Goal: Task Accomplishment & Management: Manage account settings

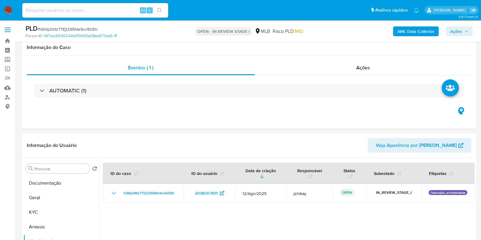
select select "10"
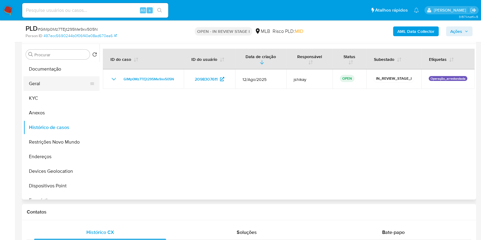
drag, startPoint x: 41, startPoint y: 80, endPoint x: 47, endPoint y: 81, distance: 6.3
click at [42, 82] on button "Geral" at bounding box center [58, 83] width 71 height 15
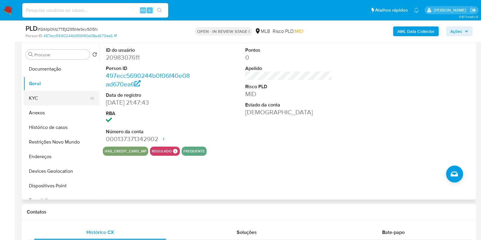
drag, startPoint x: 47, startPoint y: 93, endPoint x: 53, endPoint y: 94, distance: 5.9
click at [47, 93] on button "KYC" at bounding box center [58, 98] width 71 height 15
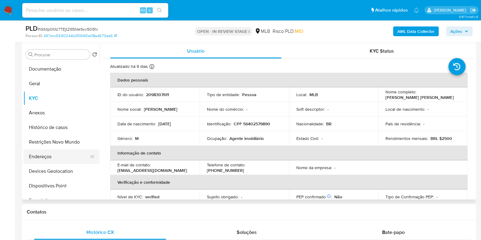
click at [53, 157] on button "Endereços" at bounding box center [58, 156] width 71 height 15
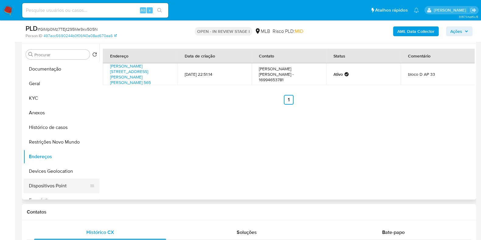
drag, startPoint x: 51, startPoint y: 180, endPoint x: 61, endPoint y: 176, distance: 10.6
click at [52, 180] on button "Dispositivos Point" at bounding box center [61, 186] width 76 height 15
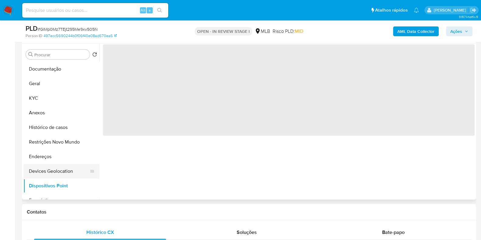
drag, startPoint x: 61, startPoint y: 174, endPoint x: 88, endPoint y: 170, distance: 28.0
click at [61, 174] on button "Devices Geolocation" at bounding box center [58, 171] width 71 height 15
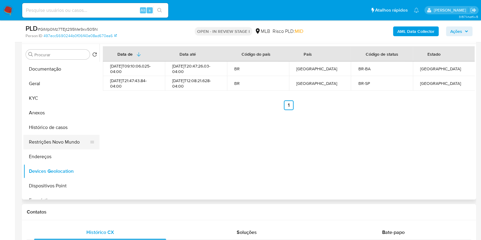
drag, startPoint x: 49, startPoint y: 140, endPoint x: 59, endPoint y: 140, distance: 10.0
click at [50, 140] on button "Restrições Novo Mundo" at bounding box center [58, 142] width 71 height 15
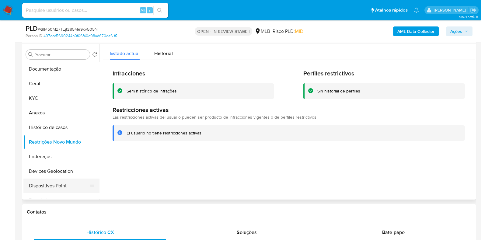
click at [55, 186] on button "Dispositivos Point" at bounding box center [58, 186] width 71 height 15
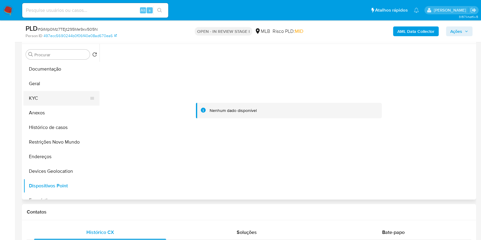
click at [51, 93] on button "KYC" at bounding box center [58, 98] width 71 height 15
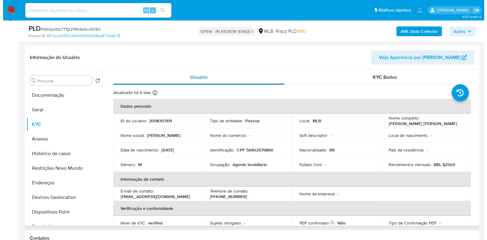
scroll to position [76, 0]
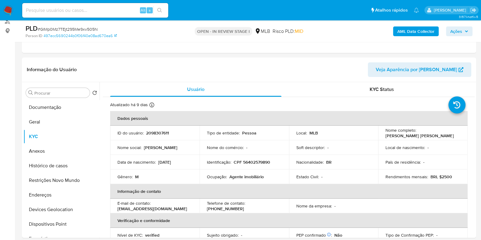
click at [402, 30] on b "AML Data Collector" at bounding box center [415, 31] width 37 height 10
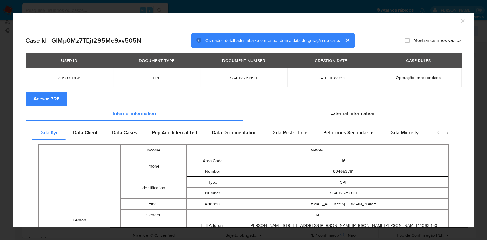
click at [348, 105] on section "Anexar PDF" at bounding box center [244, 99] width 436 height 15
click at [350, 112] on span "External information" at bounding box center [352, 113] width 44 height 7
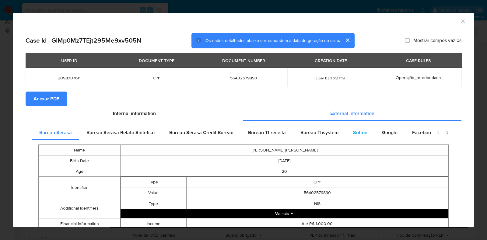
click at [346, 131] on div "Softon" at bounding box center [360, 132] width 29 height 15
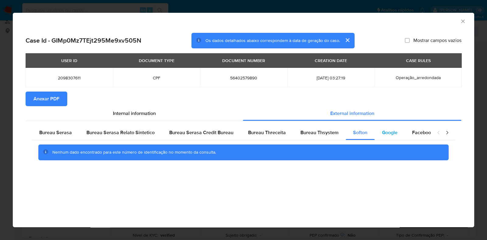
click at [382, 134] on span "Google" at bounding box center [390, 132] width 16 height 7
click at [53, 98] on span "Anexar PDF" at bounding box center [46, 98] width 26 height 13
click at [462, 20] on icon "Fechar a janela" at bounding box center [463, 21] width 6 height 6
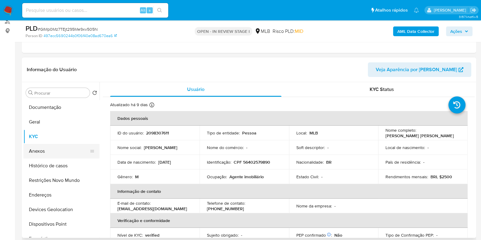
click at [51, 152] on button "Anexos" at bounding box center [58, 151] width 71 height 15
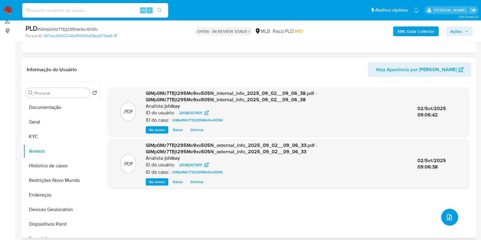
click at [447, 215] on icon "upload-file" at bounding box center [449, 217] width 7 height 7
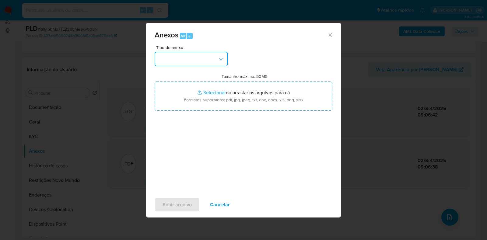
click at [213, 66] on button "button" at bounding box center [191, 59] width 73 height 15
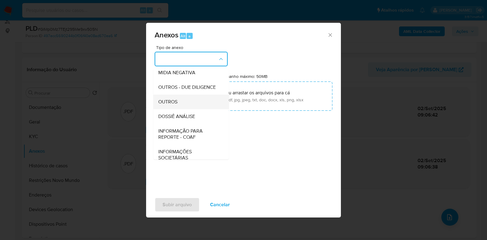
click at [185, 109] on div "OUTROS" at bounding box center [189, 102] width 62 height 15
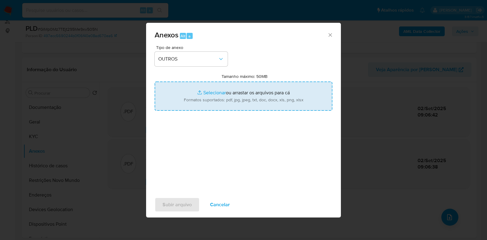
click at [210, 103] on input "Tamanho máximo: 50MB Selecionar arquivos" at bounding box center [244, 96] width 178 height 29
type input "C:\fakepath\Mulan 2098307611_2025_09_01_15_15_51 - Resumen TX.pdf"
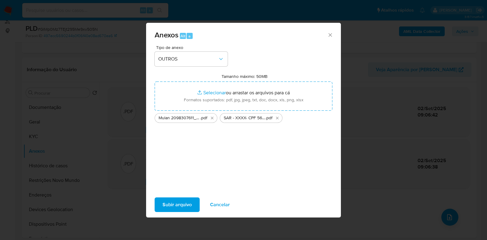
drag, startPoint x: 210, startPoint y: 103, endPoint x: 183, endPoint y: 204, distance: 104.3
click at [183, 204] on span "Subir arquivo" at bounding box center [176, 204] width 29 height 13
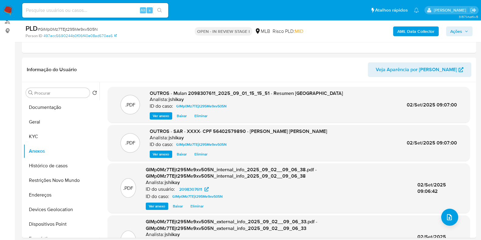
drag, startPoint x: 458, startPoint y: 32, endPoint x: 444, endPoint y: 37, distance: 14.9
click at [458, 32] on span "Ações" at bounding box center [456, 31] width 12 height 10
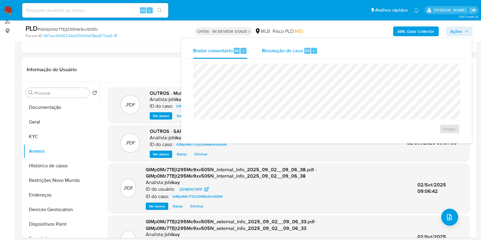
click at [290, 57] on div "Resolução do caso Alt r" at bounding box center [290, 51] width 56 height 16
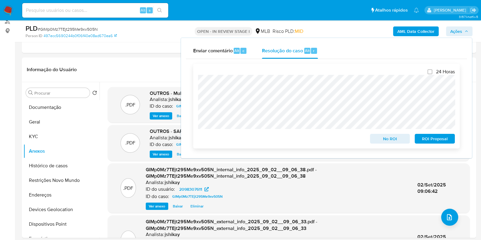
click at [422, 140] on span "ROI Proposal" at bounding box center [435, 138] width 32 height 9
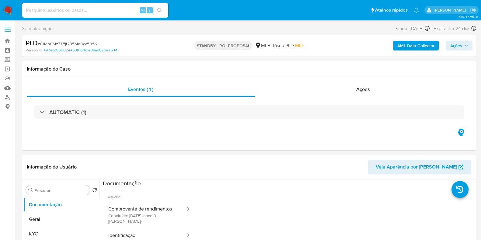
select select "10"
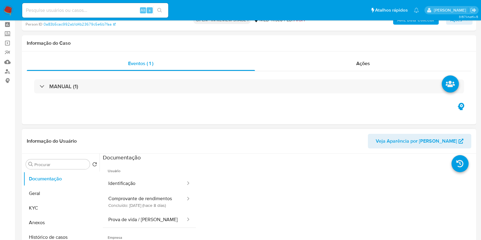
select select "10"
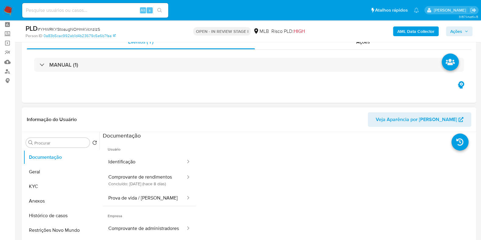
scroll to position [38, 0]
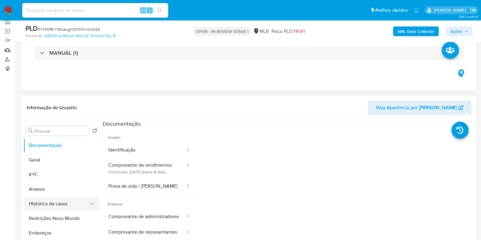
click at [58, 203] on button "Histórico de casos" at bounding box center [58, 204] width 71 height 15
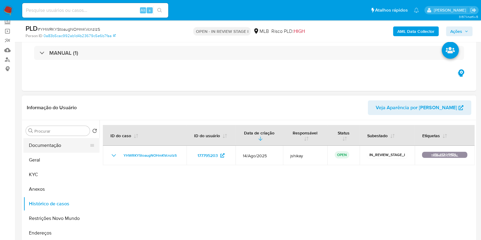
drag, startPoint x: 49, startPoint y: 143, endPoint x: 48, endPoint y: 138, distance: 5.6
click at [49, 143] on button "Documentação" at bounding box center [58, 145] width 71 height 15
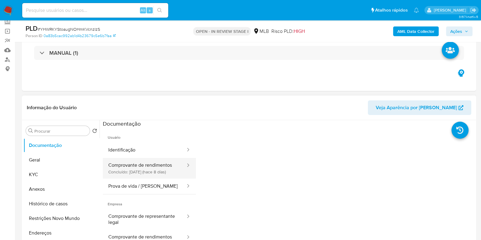
click at [123, 175] on button "Comprovante de rendimentos Concluído: 25/08/2025 (hace 8 días)" at bounding box center [144, 168] width 83 height 21
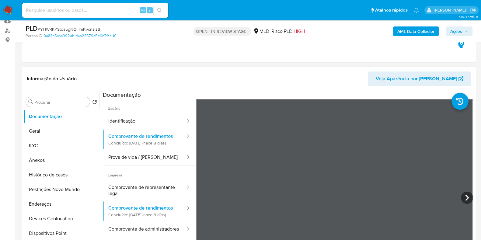
scroll to position [114, 0]
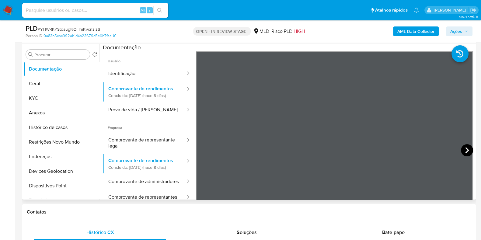
click at [410, 153] on icon at bounding box center [467, 150] width 12 height 12
click at [410, 148] on icon at bounding box center [467, 150] width 12 height 12
click at [204, 150] on icon at bounding box center [203, 150] width 12 height 12
click at [410, 148] on icon at bounding box center [467, 150] width 12 height 12
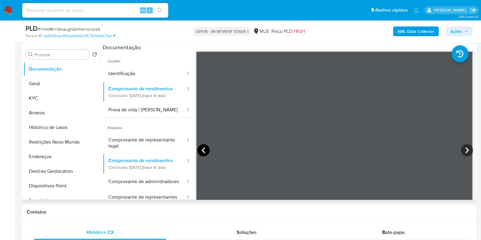
click at [204, 151] on icon at bounding box center [203, 150] width 12 height 12
click at [410, 149] on icon at bounding box center [467, 150] width 12 height 12
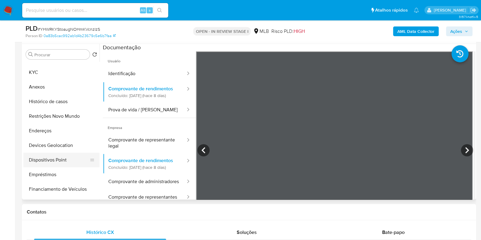
scroll to position [38, 0]
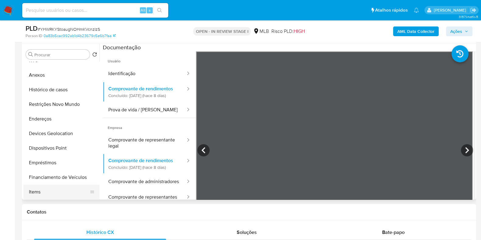
click at [45, 190] on button "Items" at bounding box center [58, 192] width 71 height 15
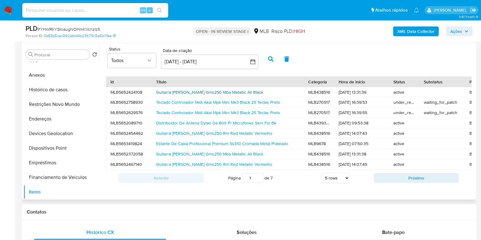
click at [222, 93] on link "Guitarra Michael Rocker Gms250 Mba Metallic All Black" at bounding box center [209, 92] width 107 height 6
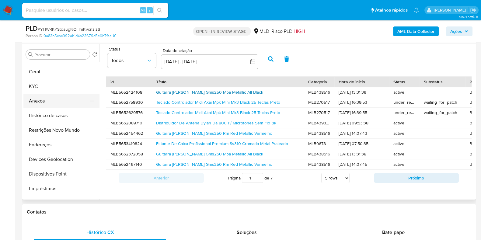
scroll to position [0, 0]
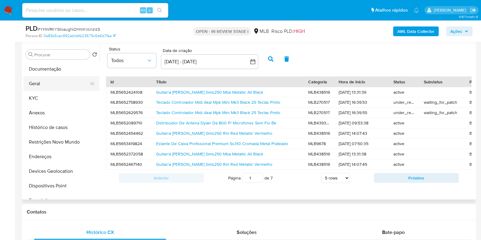
click at [44, 85] on button "Geral" at bounding box center [58, 83] width 71 height 15
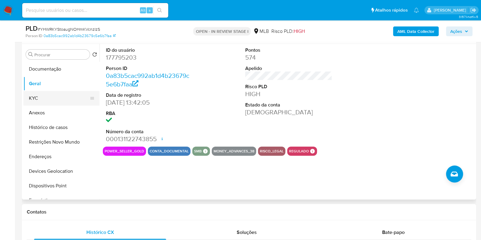
click at [51, 101] on button "KYC" at bounding box center [58, 98] width 71 height 15
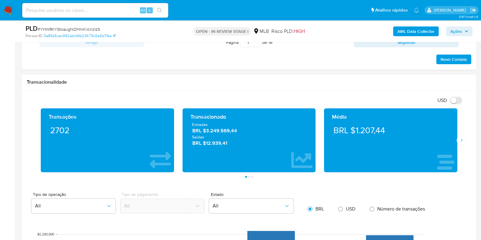
scroll to position [418, 0]
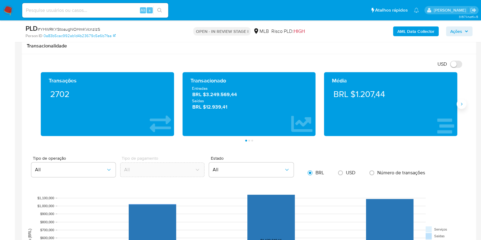
click at [410, 106] on icon "Siguiente" at bounding box center [461, 104] width 5 height 5
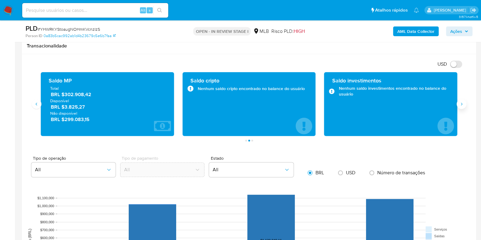
click at [410, 106] on icon "Siguiente" at bounding box center [461, 104] width 5 height 5
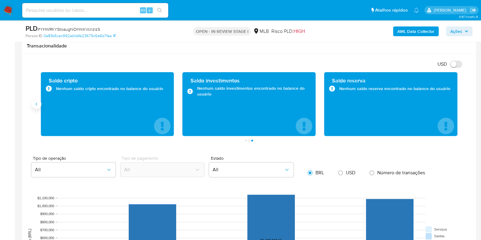
click at [40, 104] on button "Anterior" at bounding box center [37, 104] width 10 height 10
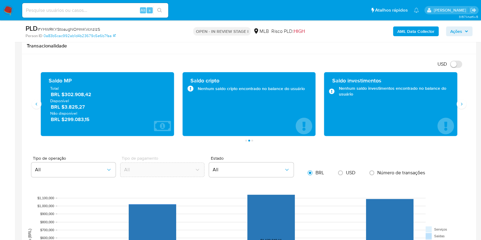
drag, startPoint x: 85, startPoint y: 108, endPoint x: 71, endPoint y: 111, distance: 14.0
click at [65, 109] on span "BRL $3.825,27" at bounding box center [108, 106] width 114 height 7
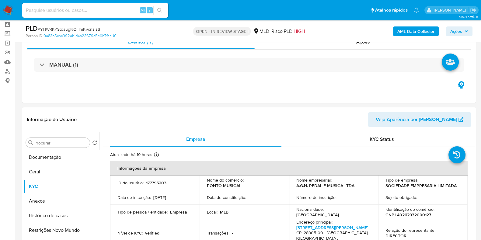
scroll to position [38, 0]
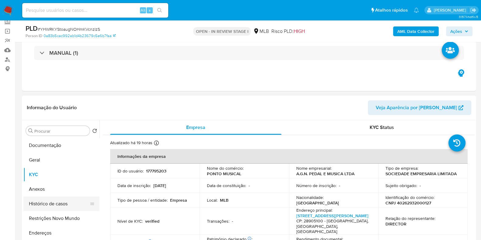
click at [46, 202] on button "Histórico de casos" at bounding box center [58, 204] width 71 height 15
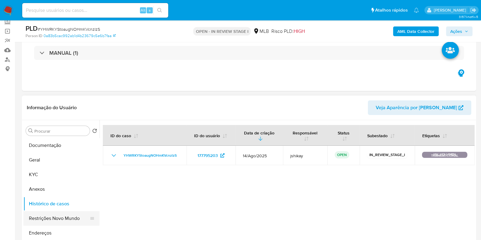
click at [64, 211] on button "Restrições Novo Mundo" at bounding box center [58, 218] width 71 height 15
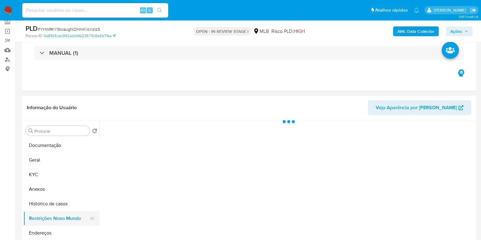
click at [67, 216] on button "Restrições Novo Mundo" at bounding box center [58, 218] width 71 height 15
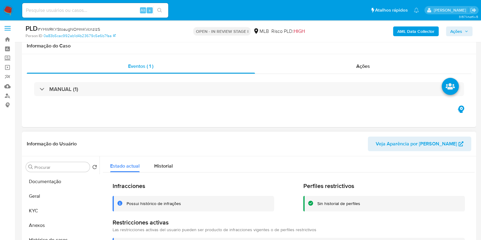
scroll to position [0, 0]
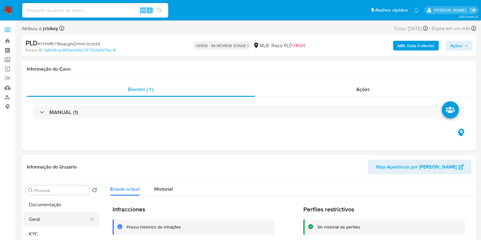
click at [50, 212] on button "Geral" at bounding box center [58, 219] width 71 height 15
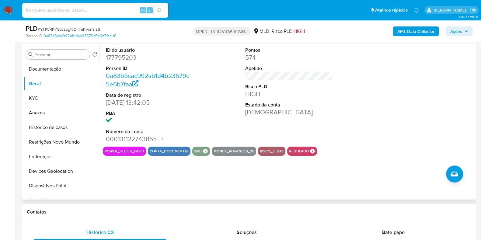
scroll to position [76, 0]
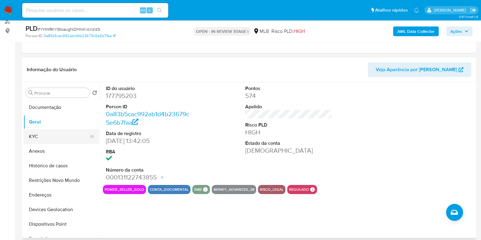
click at [39, 134] on button "KYC" at bounding box center [58, 136] width 71 height 15
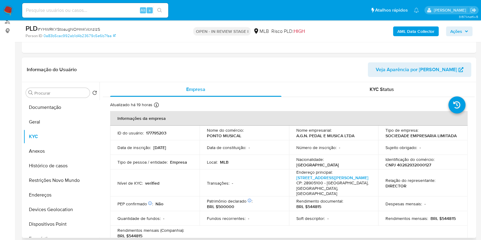
scroll to position [114, 0]
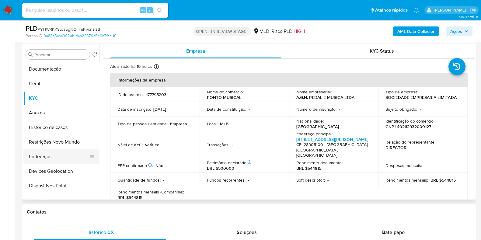
click at [48, 155] on button "Endereços" at bounding box center [58, 156] width 71 height 15
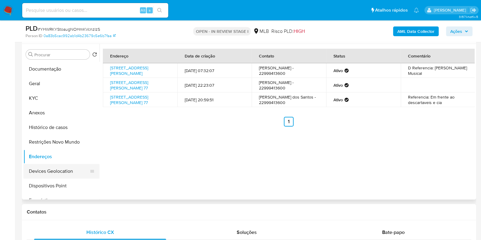
drag, startPoint x: 61, startPoint y: 172, endPoint x: 89, endPoint y: 166, distance: 28.1
click at [64, 171] on button "Devices Geolocation" at bounding box center [58, 171] width 71 height 15
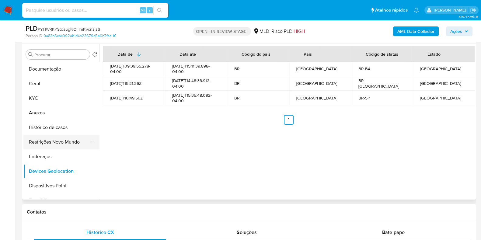
drag, startPoint x: 58, startPoint y: 145, endPoint x: 78, endPoint y: 146, distance: 19.8
click at [58, 145] on button "Restrições Novo Mundo" at bounding box center [58, 142] width 71 height 15
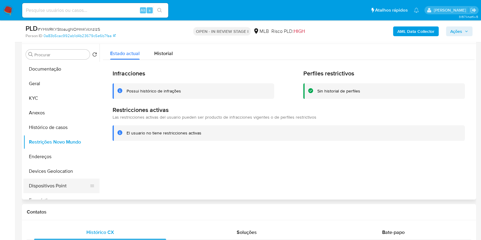
click at [60, 182] on button "Dispositivos Point" at bounding box center [58, 186] width 71 height 15
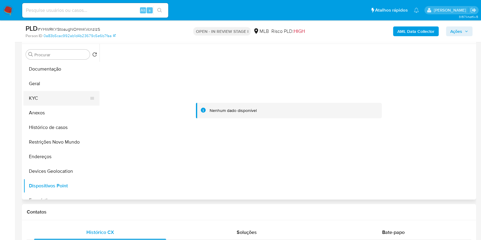
click at [51, 92] on button "KYC" at bounding box center [58, 98] width 71 height 15
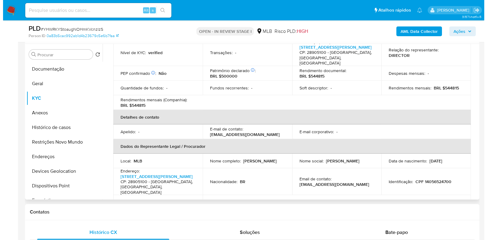
scroll to position [0, 0]
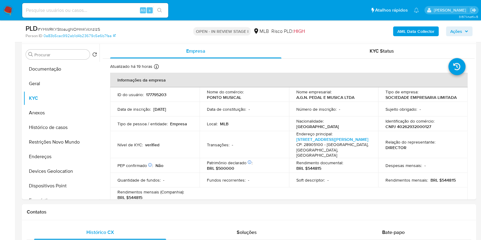
click at [410, 33] on b "AML Data Collector" at bounding box center [415, 31] width 37 height 10
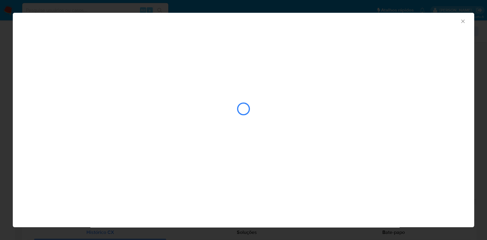
click at [292, 105] on div "closure-recommendation-modal" at bounding box center [244, 108] width 436 height 61
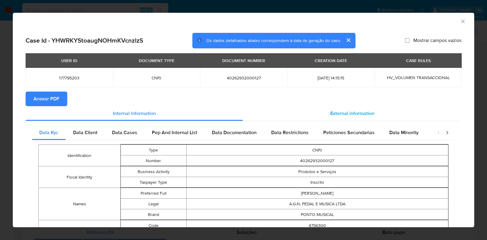
click at [341, 109] on div "External information" at bounding box center [352, 113] width 218 height 15
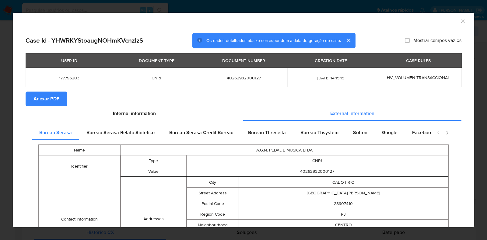
click at [53, 103] on span "Anexar PDF" at bounding box center [46, 98] width 26 height 13
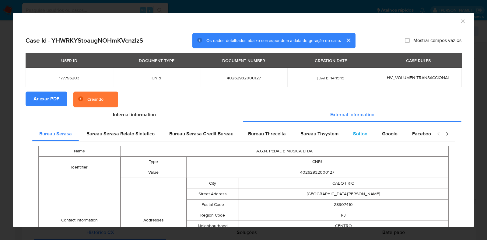
click at [354, 135] on span "Softon" at bounding box center [360, 133] width 14 height 7
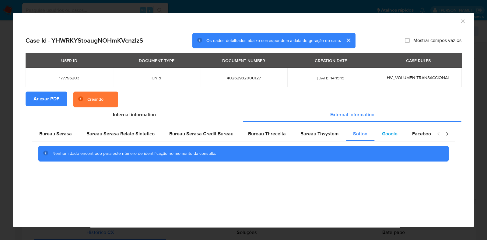
click at [385, 135] on span "Google" at bounding box center [390, 133] width 16 height 7
click at [325, 138] on div "Bureau Thsystem" at bounding box center [319, 134] width 53 height 15
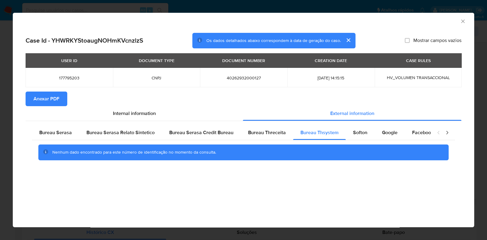
click at [410, 21] on icon "Fechar a janela" at bounding box center [463, 21] width 6 height 6
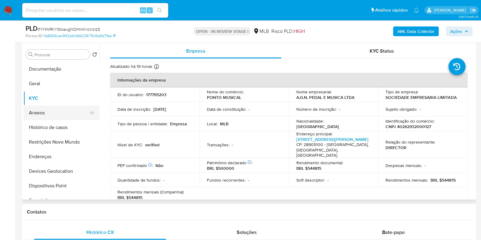
click at [49, 110] on button "Anexos" at bounding box center [58, 113] width 71 height 15
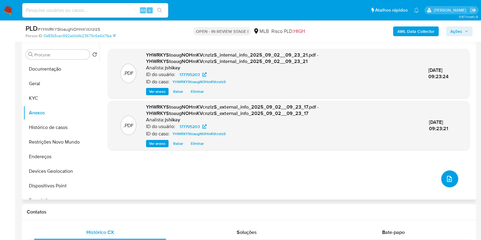
click at [410, 178] on icon "upload-file" at bounding box center [449, 178] width 7 height 7
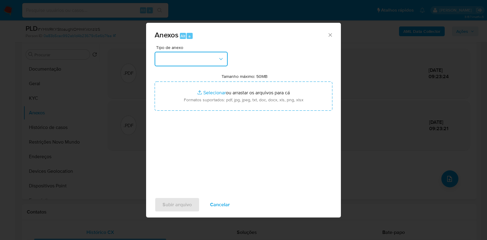
click at [214, 61] on button "button" at bounding box center [191, 59] width 73 height 15
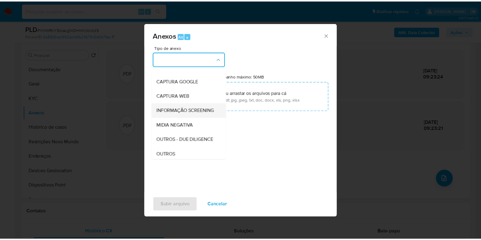
scroll to position [38, 0]
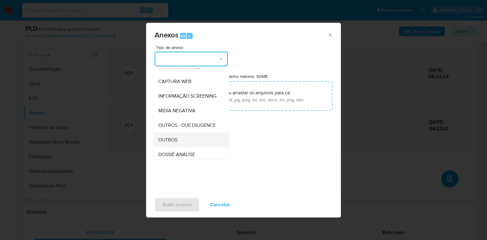
click at [180, 147] on div "OUTROS" at bounding box center [189, 140] width 62 height 15
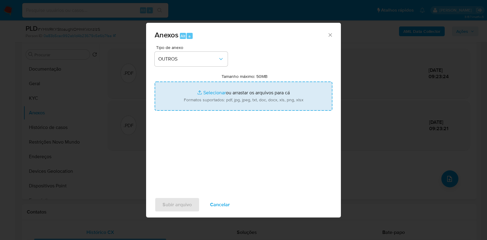
click at [210, 95] on input "Tamanho máximo: 50MB Selecionar arquivos" at bounding box center [244, 96] width 178 height 29
type input "C:\fakepath\Mulan 177795203_2025_09_01_17_06_40 - Resumen TX.pdf"
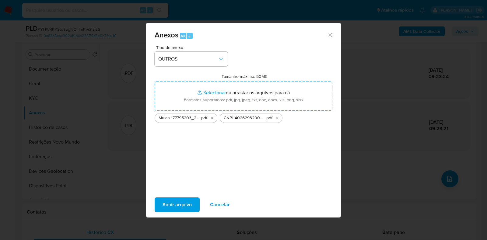
drag, startPoint x: 210, startPoint y: 95, endPoint x: 184, endPoint y: 206, distance: 113.7
click at [184, 206] on span "Subir arquivo" at bounding box center [176, 204] width 29 height 13
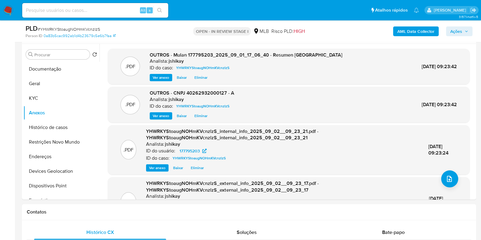
click at [410, 36] on span "Ações" at bounding box center [456, 31] width 12 height 10
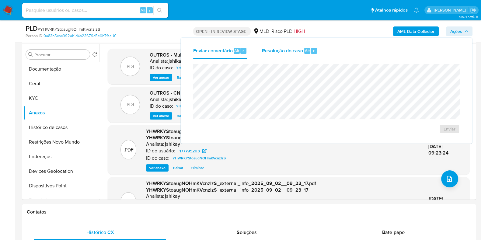
click at [298, 49] on span "Resolução do caso" at bounding box center [282, 50] width 41 height 7
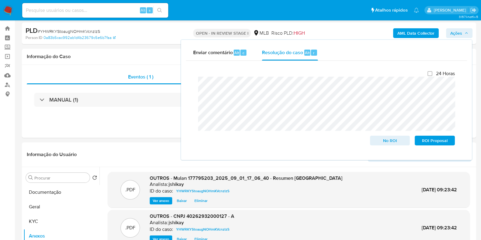
scroll to position [0, 0]
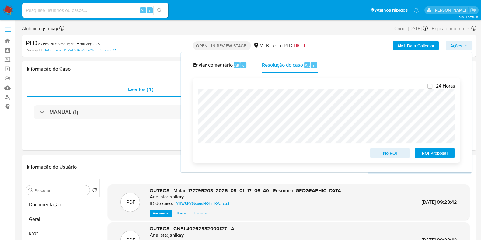
click at [376, 157] on span "No ROI" at bounding box center [390, 153] width 32 height 9
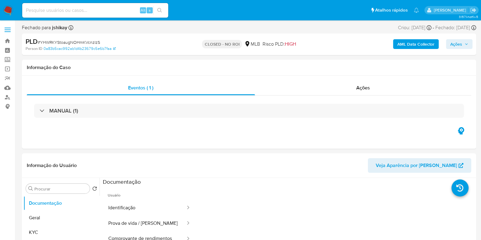
select select "10"
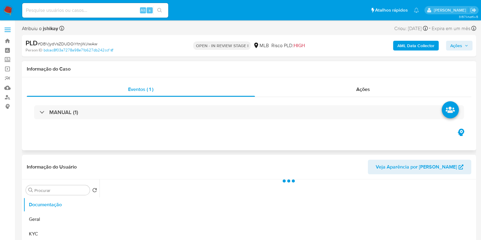
scroll to position [114, 0]
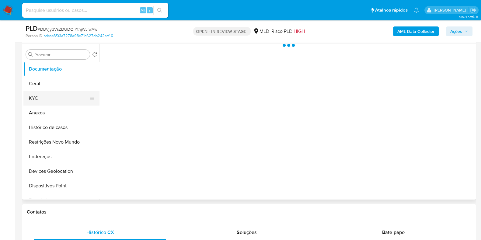
click at [51, 99] on button "KYC" at bounding box center [58, 98] width 71 height 15
select select "10"
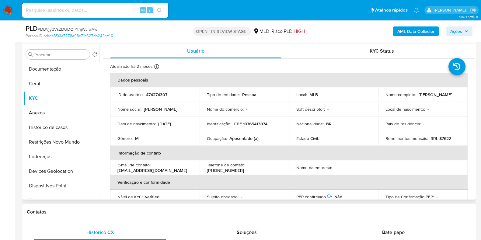
drag, startPoint x: 53, startPoint y: 63, endPoint x: 51, endPoint y: 59, distance: 4.0
click at [53, 63] on button "Documentação" at bounding box center [61, 69] width 76 height 15
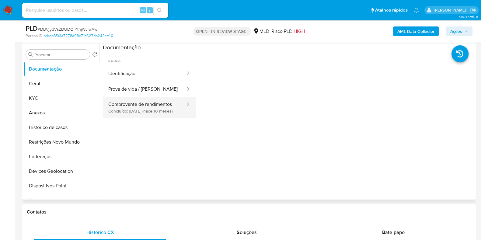
click at [127, 99] on button "Comprovante de rendimentos Concluído: 16/11/2024 (hace 10 meses)" at bounding box center [144, 107] width 83 height 21
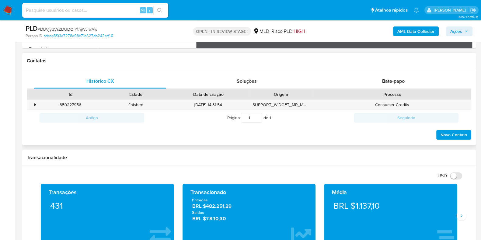
scroll to position [266, 0]
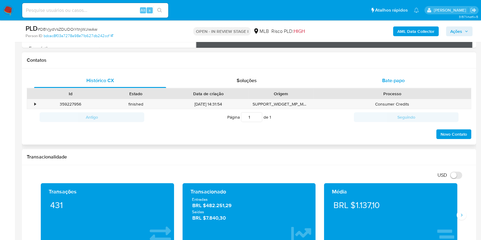
click at [389, 87] on div "Bate-papo" at bounding box center [393, 80] width 132 height 15
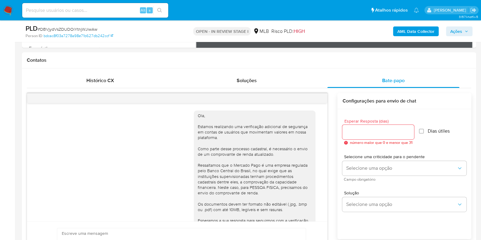
scroll to position [83, 0]
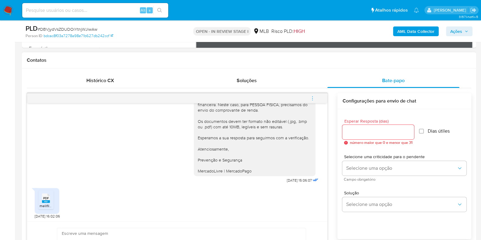
click at [47, 199] on span "PDF" at bounding box center [46, 198] width 6 height 4
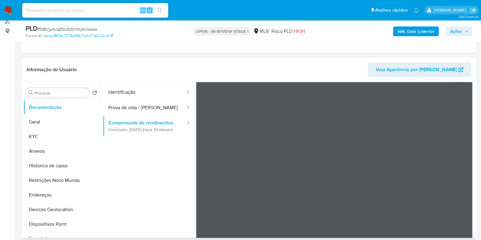
scroll to position [0, 0]
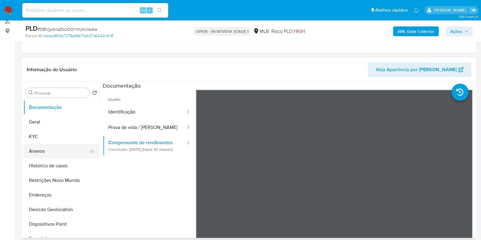
click at [62, 151] on button "Anexos" at bounding box center [58, 151] width 71 height 15
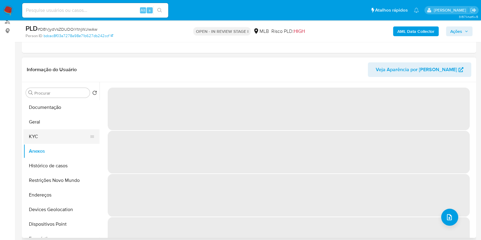
click at [56, 138] on button "KYC" at bounding box center [58, 136] width 71 height 15
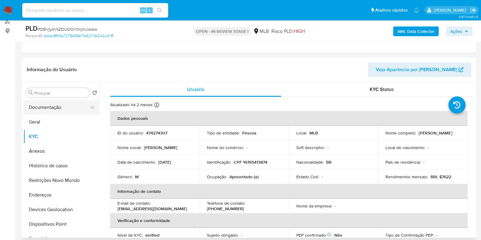
click at [67, 109] on button "Documentação" at bounding box center [58, 107] width 71 height 15
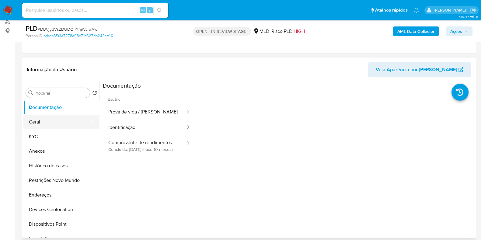
click at [68, 123] on button "Geral" at bounding box center [58, 122] width 71 height 15
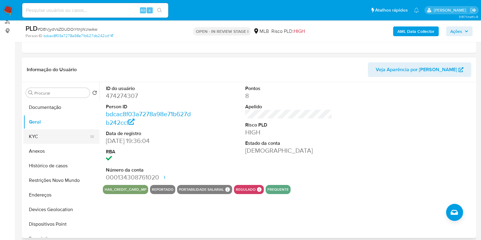
click at [58, 135] on button "KYC" at bounding box center [58, 136] width 71 height 15
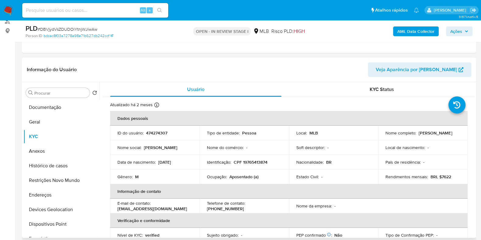
scroll to position [76, 0]
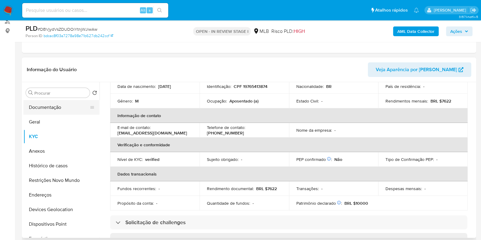
click at [64, 106] on button "Documentação" at bounding box center [58, 107] width 71 height 15
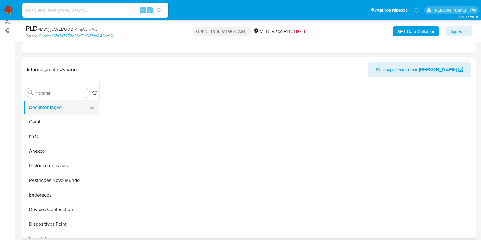
scroll to position [0, 0]
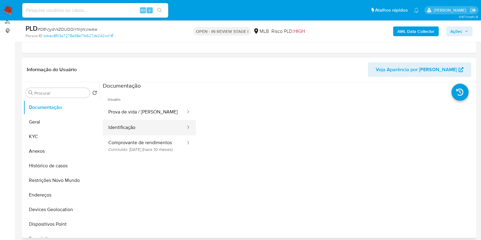
click at [124, 131] on button "Identificação" at bounding box center [144, 128] width 83 height 16
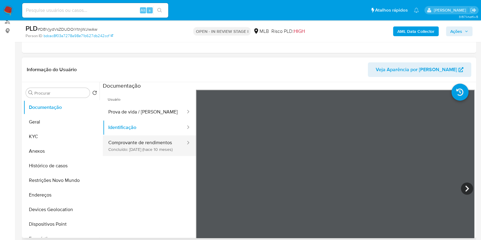
click at [130, 145] on button "Comprovante de rendimentos Concluído: 16/11/2024 (hace 10 meses)" at bounding box center [144, 145] width 83 height 21
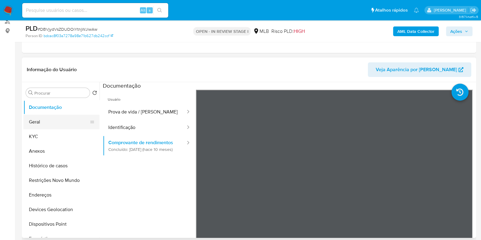
click at [55, 121] on button "Geral" at bounding box center [58, 122] width 71 height 15
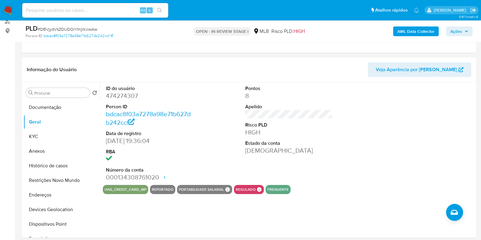
scroll to position [83, 0]
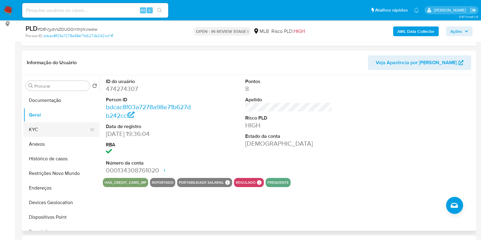
drag, startPoint x: 48, startPoint y: 130, endPoint x: 64, endPoint y: 130, distance: 15.8
click at [48, 130] on button "KYC" at bounding box center [58, 129] width 71 height 15
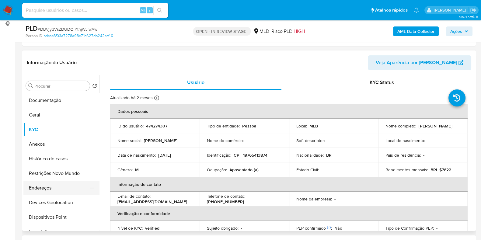
click at [58, 193] on button "Endereços" at bounding box center [58, 188] width 71 height 15
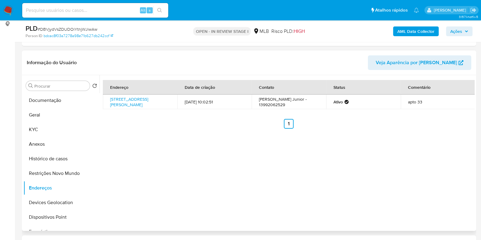
drag, startPoint x: 54, startPoint y: 205, endPoint x: 191, endPoint y: 183, distance: 138.6
click at [56, 204] on button "Devices Geolocation" at bounding box center [61, 202] width 76 height 15
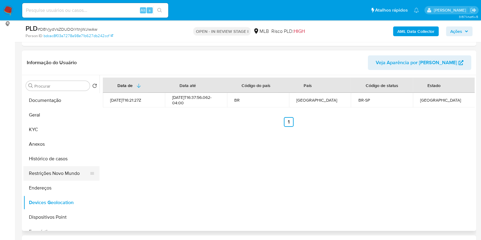
click at [76, 178] on button "Restrições Novo Mundo" at bounding box center [58, 173] width 71 height 15
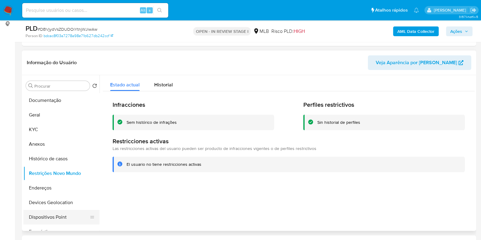
click at [63, 212] on button "Dispositivos Point" at bounding box center [58, 217] width 71 height 15
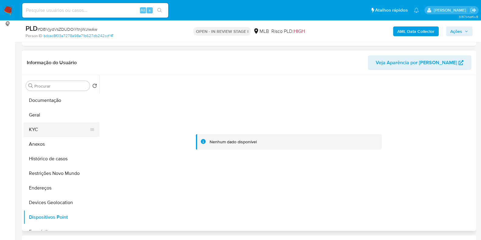
click at [40, 126] on button "KYC" at bounding box center [58, 129] width 71 height 15
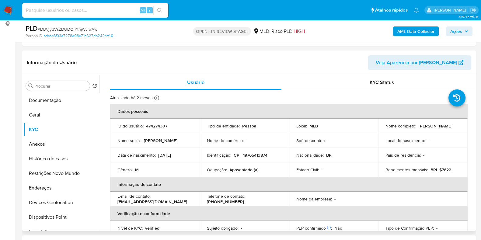
scroll to position [0, 0]
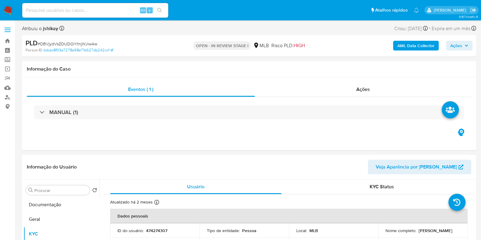
click at [406, 46] on b "AML Data Collector" at bounding box center [415, 46] width 37 height 10
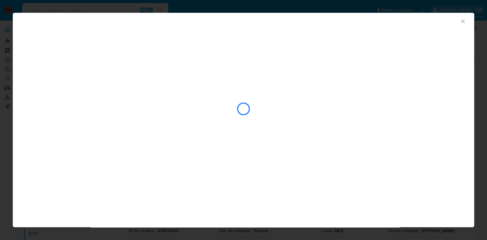
click at [463, 19] on icon "Fechar a janela" at bounding box center [463, 21] width 6 height 6
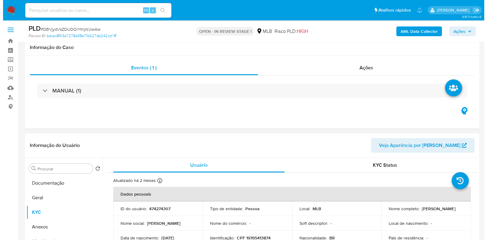
scroll to position [76, 0]
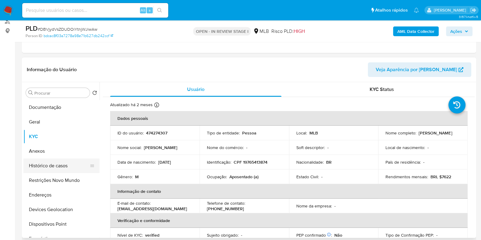
click at [62, 170] on button "Histórico de casos" at bounding box center [58, 166] width 71 height 15
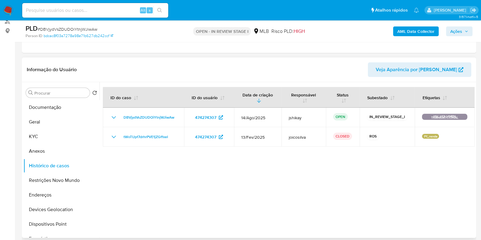
drag, startPoint x: 412, startPoint y: 30, endPoint x: 315, endPoint y: 159, distance: 161.1
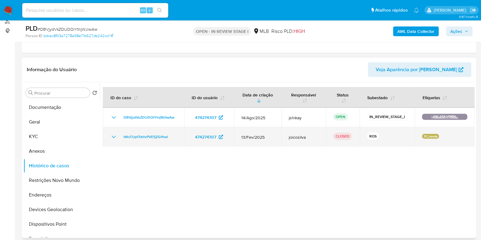
click at [110, 137] on td "tWoTUpf7drhrPVE1jZGffxeI" at bounding box center [143, 136] width 81 height 19
click at [111, 135] on icon "Mostrar/Ocultar" at bounding box center [113, 136] width 7 height 7
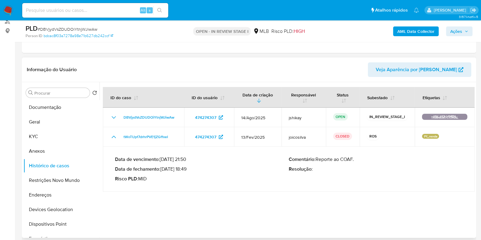
click at [174, 169] on p "Data de fechamento : 18/03/2025 18:49" at bounding box center [202, 169] width 174 height 6
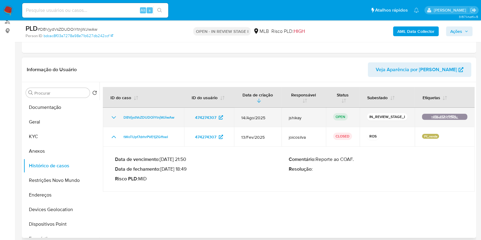
click at [114, 115] on icon "Mostrar/Ocultar" at bounding box center [113, 117] width 7 height 7
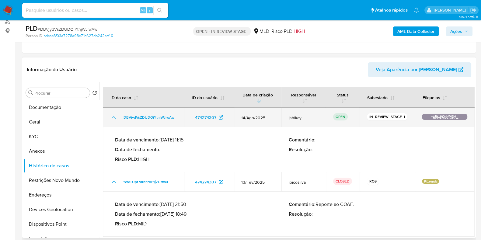
click at [114, 115] on icon "Mostrar/Ocultar" at bounding box center [113, 117] width 7 height 7
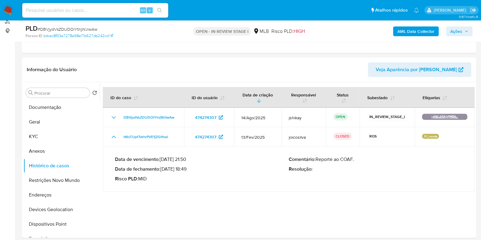
click at [403, 33] on b "AML Data Collector" at bounding box center [415, 31] width 37 height 10
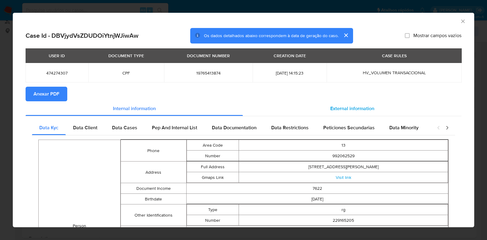
click at [354, 111] on span "External information" at bounding box center [352, 108] width 44 height 7
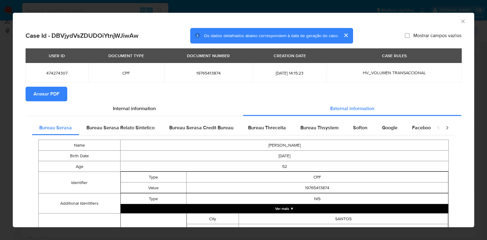
click at [56, 91] on span "Anexar PDF" at bounding box center [46, 93] width 26 height 13
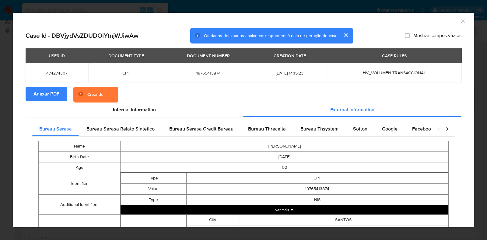
click at [460, 23] on icon "Fechar a janela" at bounding box center [463, 21] width 6 height 6
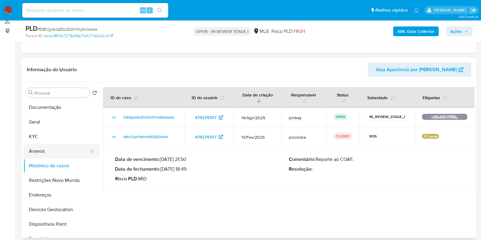
click at [55, 151] on button "Anexos" at bounding box center [58, 151] width 71 height 15
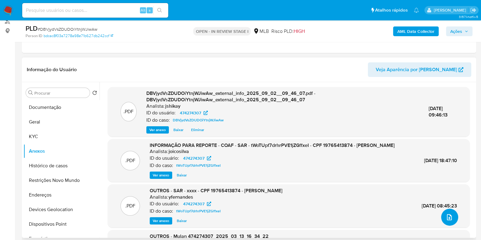
click at [448, 220] on icon "upload-file" at bounding box center [449, 217] width 7 height 7
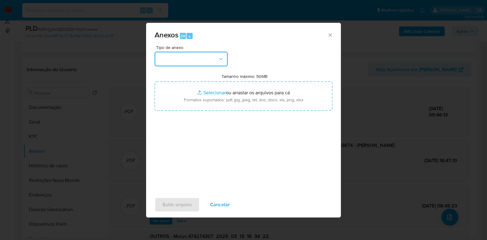
click at [190, 60] on button "button" at bounding box center [191, 59] width 73 height 15
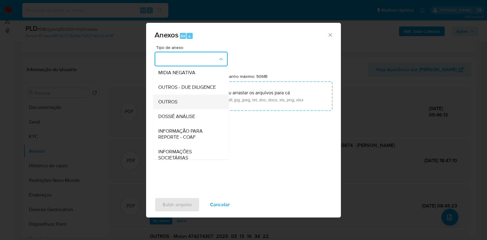
click at [185, 109] on div "OUTROS" at bounding box center [189, 102] width 62 height 15
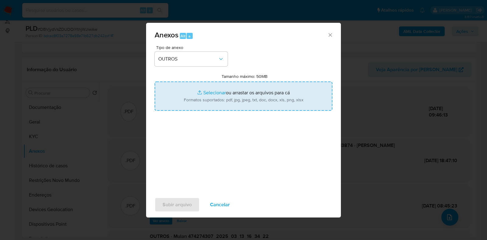
click at [219, 92] on input "Tamanho máximo: 50MB Selecionar arquivos" at bounding box center [244, 96] width 178 height 29
type input "C:\fakepath\Mulan 474274307_2025_09_01_17_07_00 - Resumen TX.pdf"
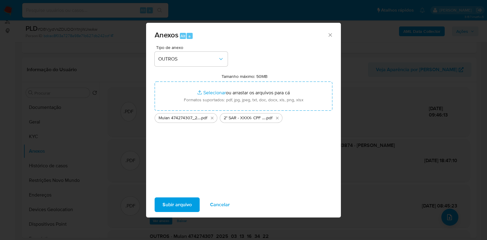
drag, startPoint x: 219, startPoint y: 92, endPoint x: 183, endPoint y: 202, distance: 115.9
click at [183, 202] on span "Subir arquivo" at bounding box center [176, 204] width 29 height 13
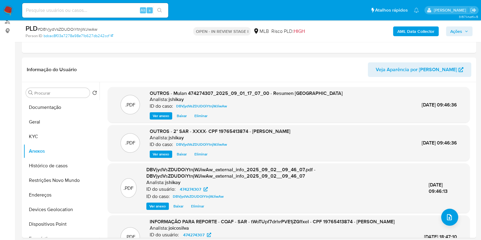
drag, startPoint x: 456, startPoint y: 30, endPoint x: 447, endPoint y: 35, distance: 10.4
click at [456, 30] on span "Ações" at bounding box center [456, 31] width 12 height 10
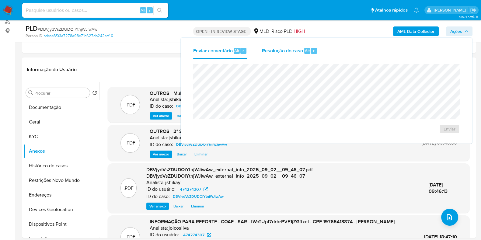
click at [299, 47] on span "Resolução do caso" at bounding box center [282, 50] width 41 height 7
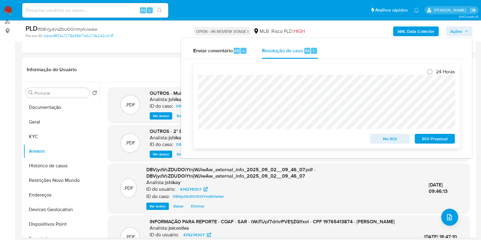
click at [431, 138] on span "ROI Proposal" at bounding box center [435, 138] width 32 height 9
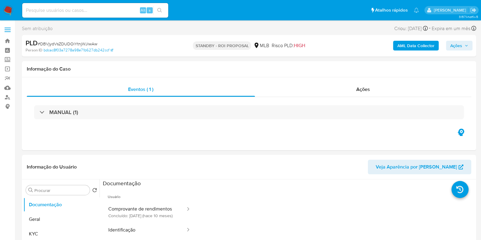
select select "10"
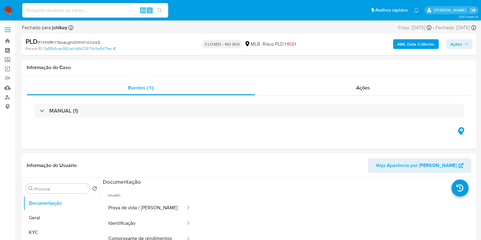
click at [79, 40] on span "# YHWRKYStoaugNOHmKVcnzlzS" at bounding box center [69, 42] width 62 height 6
copy span "YHWRKYStoaugNOHmKVcnzlzS"
select select "10"
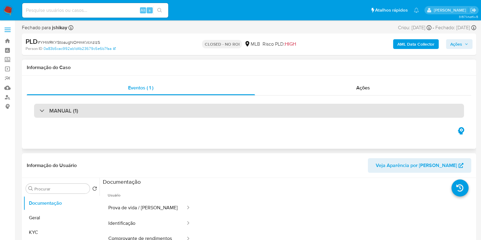
click at [130, 106] on div "MANUAL (1)" at bounding box center [249, 111] width 430 height 14
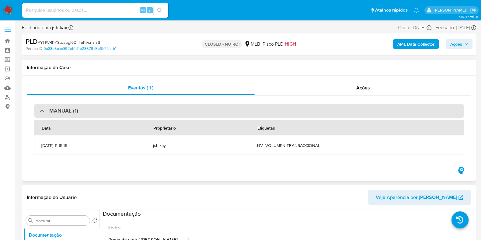
click at [130, 106] on div "MANUAL (1)" at bounding box center [249, 111] width 430 height 14
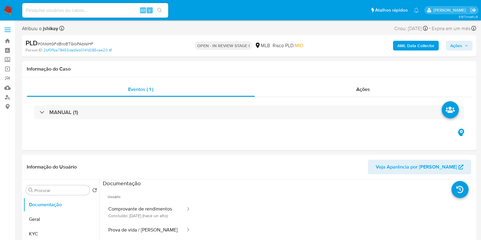
select select "10"
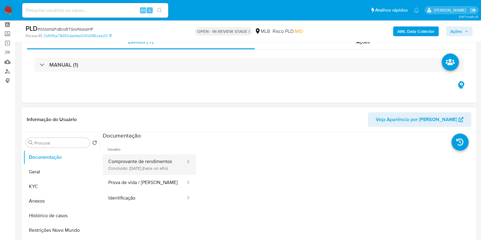
scroll to position [38, 0]
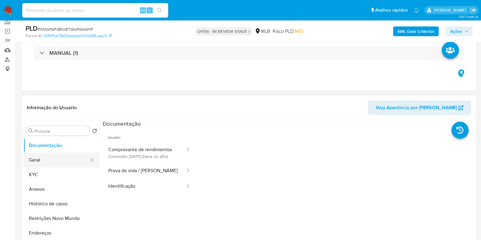
click at [46, 165] on button "Geral" at bounding box center [58, 160] width 71 height 15
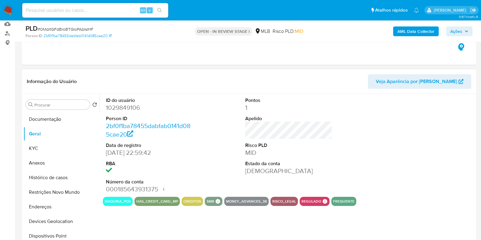
scroll to position [76, 0]
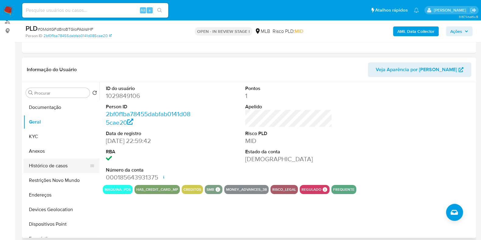
click at [59, 167] on button "Histórico de casos" at bounding box center [58, 166] width 71 height 15
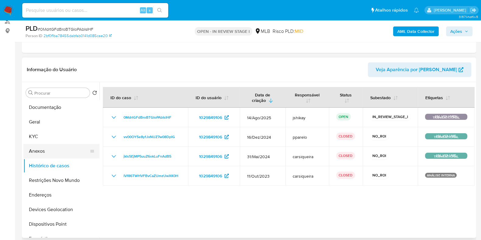
click at [56, 150] on button "Anexos" at bounding box center [58, 151] width 71 height 15
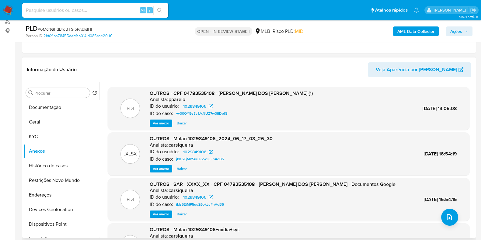
click at [156, 124] on span "Ver anexo" at bounding box center [161, 123] width 16 height 6
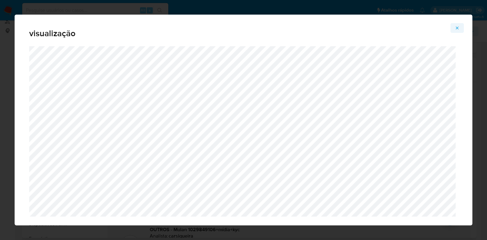
click at [454, 29] on button "Attachment preview" at bounding box center [456, 28] width 13 height 10
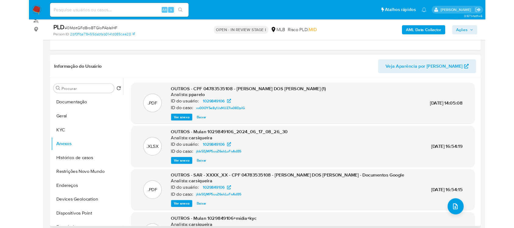
scroll to position [76, 0]
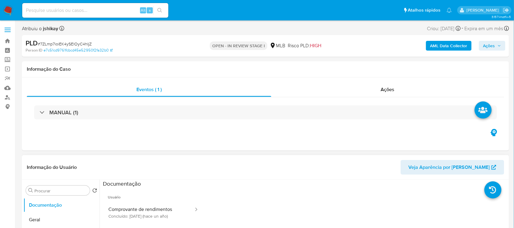
select select "10"
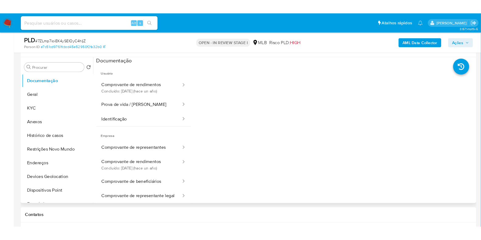
scroll to position [114, 0]
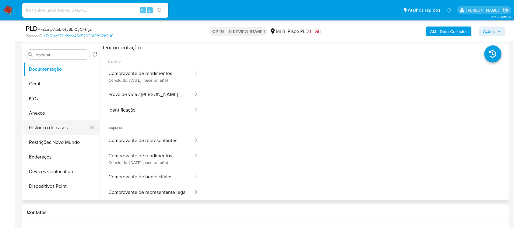
click at [53, 124] on button "Histórico de casos" at bounding box center [58, 127] width 71 height 15
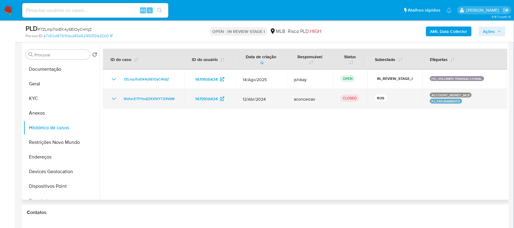
click at [107, 97] on td "Wa1xcETFHsdj2XXStYTZ4VkM" at bounding box center [143, 98] width 81 height 19
click at [108, 97] on td "Wa1xcETFHsdj2XXStYTZ4VkM" at bounding box center [143, 98] width 81 height 19
click at [110, 101] on icon "Mostrar/Ocultar" at bounding box center [113, 98] width 7 height 7
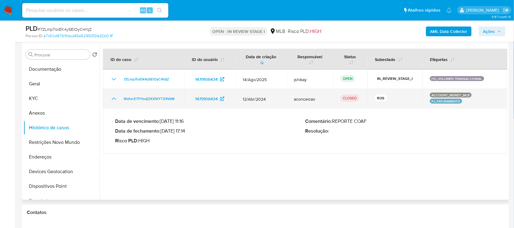
click at [112, 100] on icon "Mostrar/Ocultar" at bounding box center [113, 98] width 7 height 7
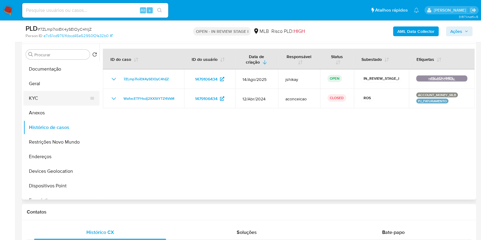
click at [42, 98] on button "KYC" at bounding box center [58, 98] width 71 height 15
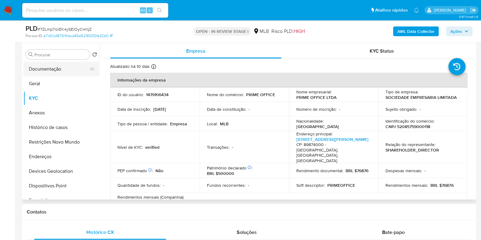
click at [52, 73] on button "Documentação" at bounding box center [58, 69] width 71 height 15
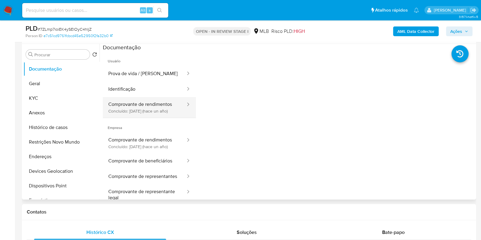
click at [133, 103] on button "Comprovante de rendimentos Concluído: [DATE] (hace un año)" at bounding box center [144, 107] width 83 height 21
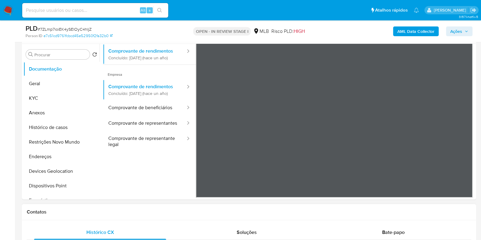
scroll to position [190, 0]
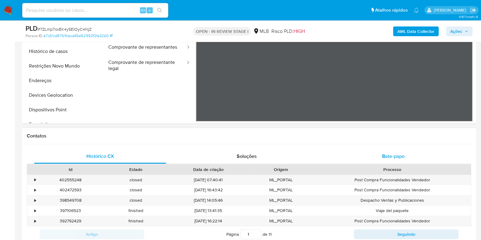
drag, startPoint x: 380, startPoint y: 138, endPoint x: 385, endPoint y: 150, distance: 12.3
click at [381, 139] on div "Contatos" at bounding box center [249, 136] width 454 height 16
click at [385, 150] on div "Bate-papo" at bounding box center [393, 156] width 132 height 15
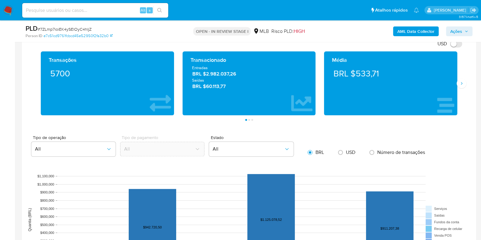
scroll to position [532, 0]
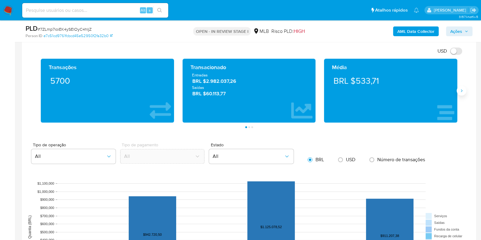
click at [459, 89] on icon "Siguiente" at bounding box center [461, 90] width 5 height 5
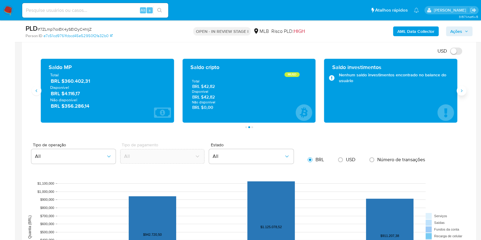
click at [459, 89] on icon "Siguiente" at bounding box center [461, 90] width 5 height 5
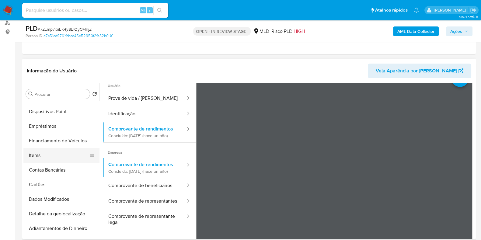
scroll to position [76, 0]
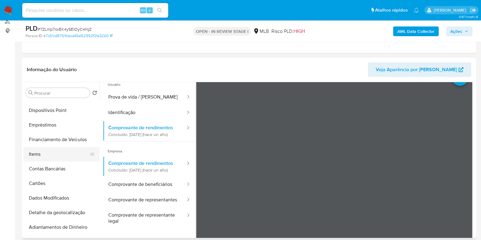
click at [52, 151] on button "Items" at bounding box center [58, 154] width 71 height 15
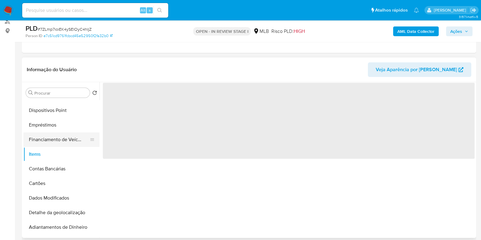
scroll to position [0, 0]
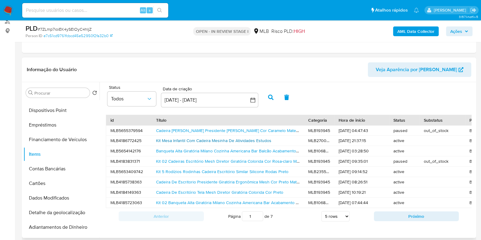
click at [206, 142] on link "Kit Mesa Infantil Com Cadeira Mesinha De Atividades Estudos" at bounding box center [213, 141] width 115 height 6
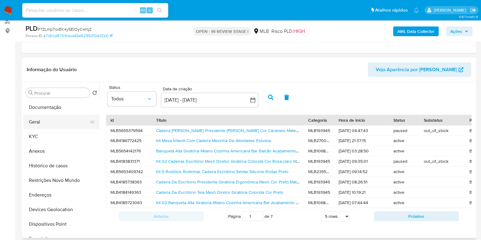
click at [50, 126] on button "Geral" at bounding box center [58, 122] width 71 height 15
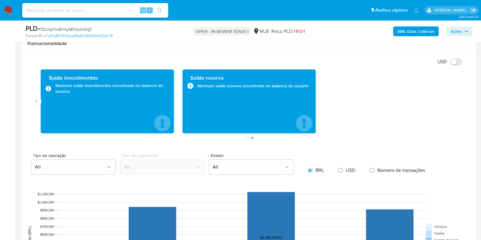
scroll to position [456, 0]
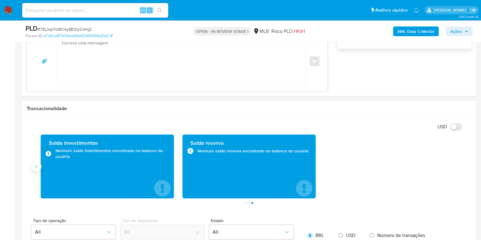
click at [36, 166] on icon "Anterior" at bounding box center [36, 166] width 5 height 5
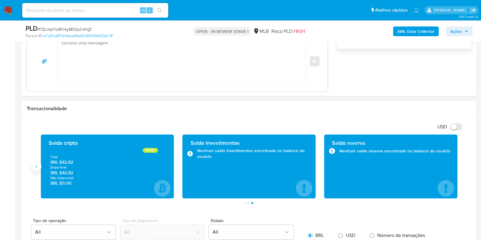
click at [36, 166] on icon "Anterior" at bounding box center [36, 166] width 5 height 5
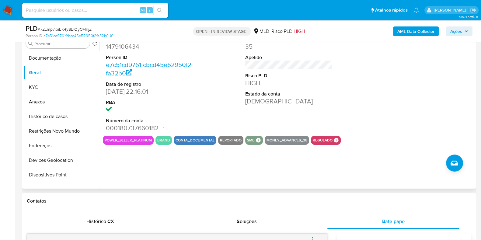
scroll to position [114, 0]
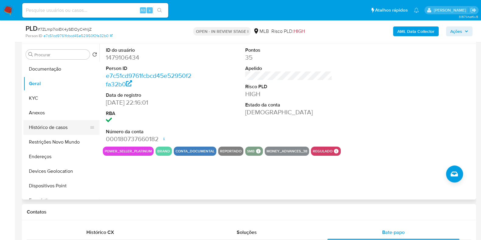
click at [63, 131] on button "Histórico de casos" at bounding box center [58, 127] width 71 height 15
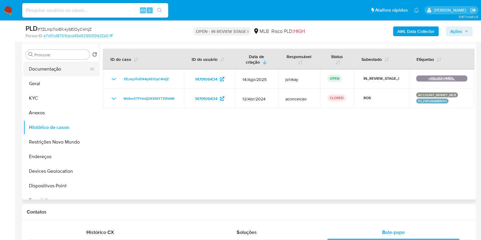
click at [55, 74] on button "Documentação" at bounding box center [58, 69] width 71 height 15
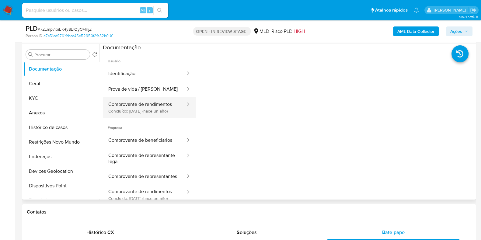
click at [146, 108] on button "Comprovante de rendimentos Concluído: [DATE] (hace un año)" at bounding box center [144, 107] width 83 height 21
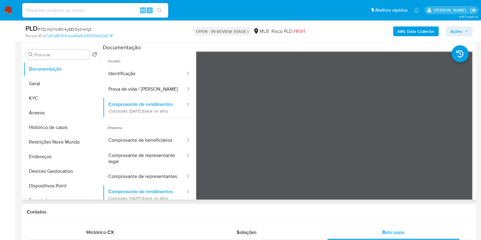
scroll to position [76, 0]
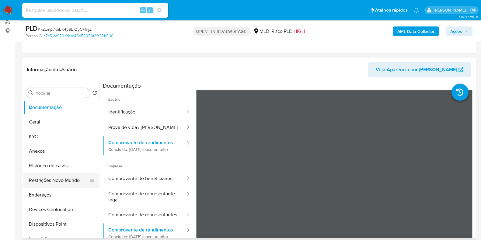
click at [56, 184] on button "Restrições Novo Mundo" at bounding box center [58, 180] width 71 height 15
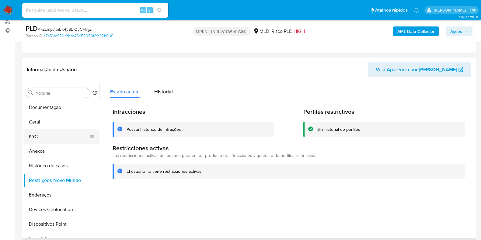
click at [39, 131] on button "KYC" at bounding box center [58, 136] width 71 height 15
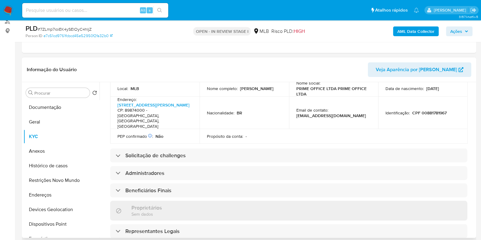
scroll to position [365, 0]
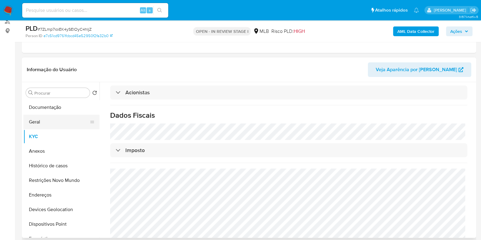
click at [50, 124] on button "Geral" at bounding box center [58, 122] width 71 height 15
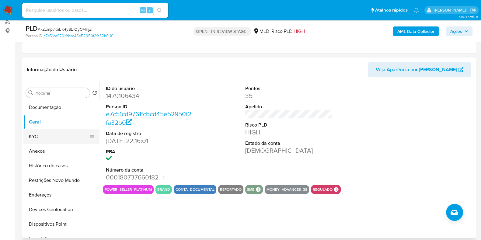
click at [47, 142] on button "KYC" at bounding box center [58, 136] width 71 height 15
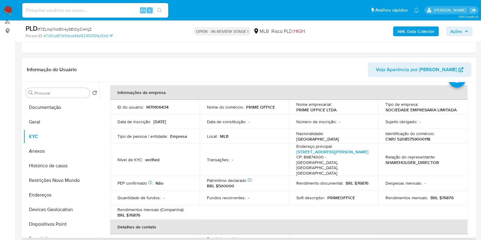
scroll to position [38, 0]
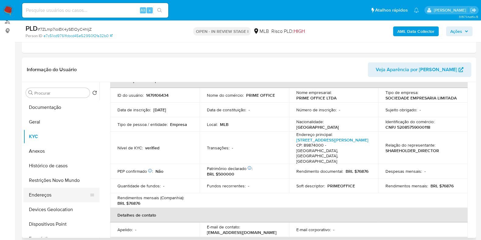
click at [55, 197] on button "Endereços" at bounding box center [58, 195] width 71 height 15
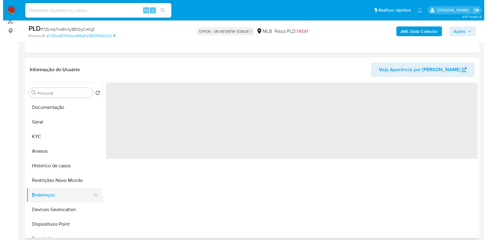
scroll to position [0, 0]
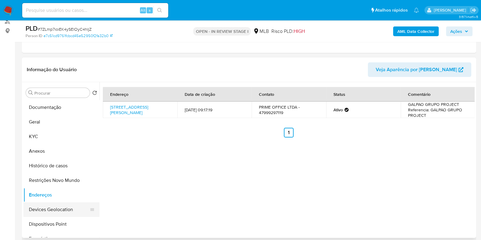
drag, startPoint x: 70, startPoint y: 205, endPoint x: 75, endPoint y: 206, distance: 5.8
click at [71, 206] on button "Devices Geolocation" at bounding box center [58, 209] width 71 height 15
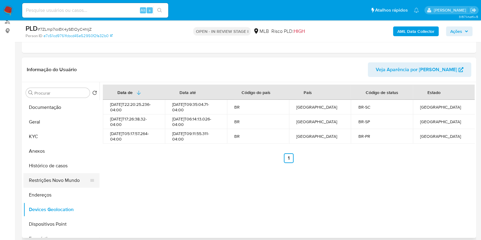
click at [58, 179] on button "Restrições Novo Mundo" at bounding box center [58, 180] width 71 height 15
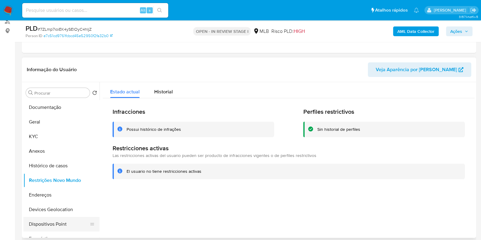
click at [53, 223] on button "Dispositivos Point" at bounding box center [58, 224] width 71 height 15
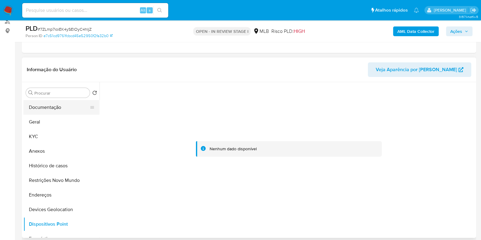
click at [53, 104] on button "Documentação" at bounding box center [58, 107] width 71 height 15
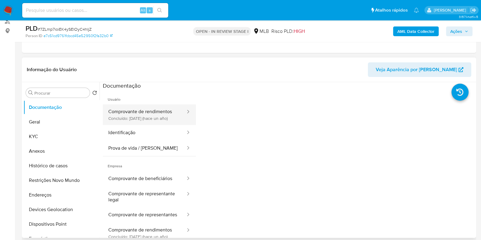
click at [147, 116] on button "Comprovante de rendimentos Concluído: 22/04/2024 (hace un año)" at bounding box center [144, 114] width 83 height 21
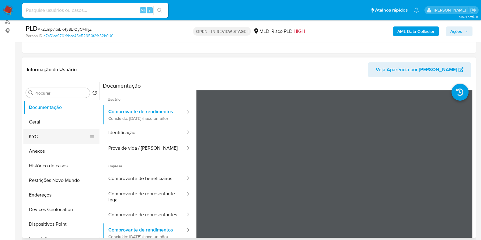
click at [44, 141] on button "KYC" at bounding box center [58, 136] width 71 height 15
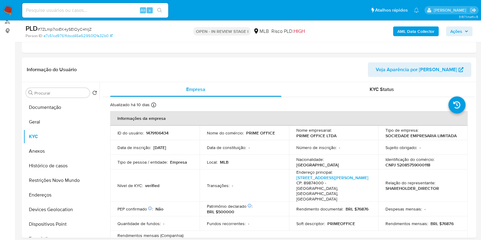
click at [409, 33] on b "AML Data Collector" at bounding box center [415, 31] width 37 height 10
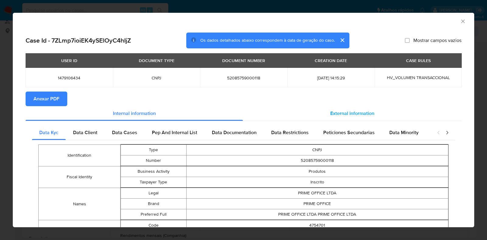
click at [330, 112] on span "External information" at bounding box center [352, 113] width 44 height 7
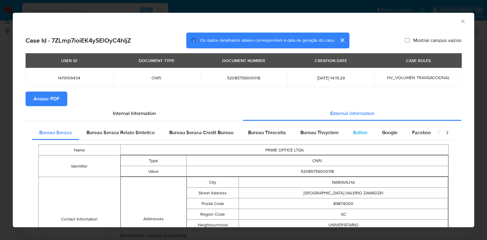
click at [346, 138] on div "Softon" at bounding box center [360, 132] width 29 height 15
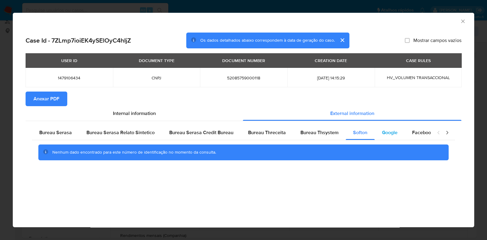
click at [391, 135] on span "Google" at bounding box center [390, 132] width 16 height 7
click at [58, 96] on span "Anexar PDF" at bounding box center [46, 98] width 26 height 13
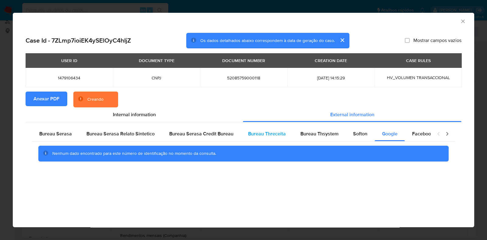
click at [265, 133] on span "Bureau Threceita" at bounding box center [267, 133] width 38 height 7
drag, startPoint x: 307, startPoint y: 131, endPoint x: 292, endPoint y: 135, distance: 15.5
click at [307, 131] on span "Bureau Thsystem" at bounding box center [319, 133] width 38 height 7
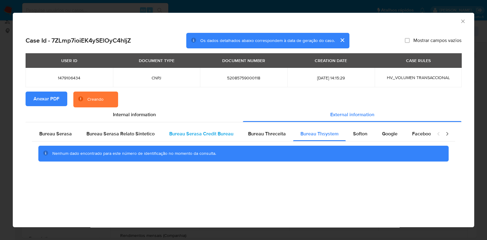
click at [211, 137] on span "Bureau Serasa Credit Bureau" at bounding box center [201, 133] width 64 height 7
click at [137, 113] on span "Internal information" at bounding box center [134, 114] width 43 height 7
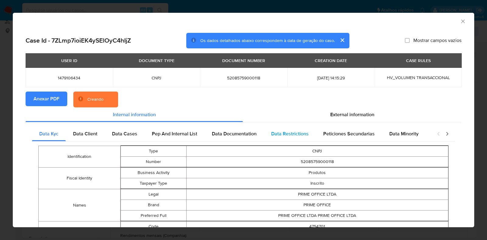
click at [294, 134] on span "Data Restrictions" at bounding box center [289, 133] width 37 height 7
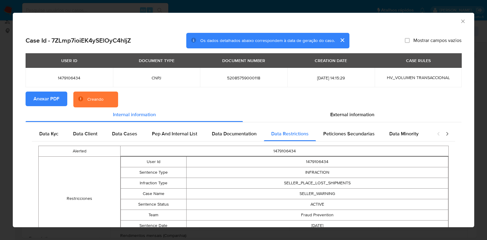
click at [460, 21] on icon "Fechar a janela" at bounding box center [463, 21] width 6 height 6
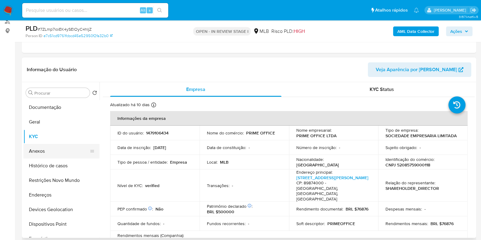
click at [52, 152] on button "Anexos" at bounding box center [58, 151] width 71 height 15
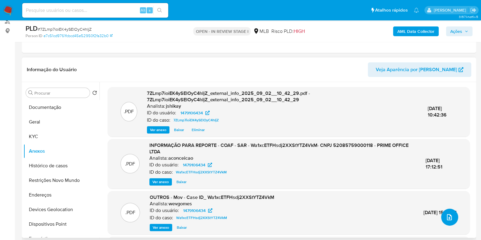
click at [446, 219] on icon "upload-file" at bounding box center [449, 217] width 7 height 7
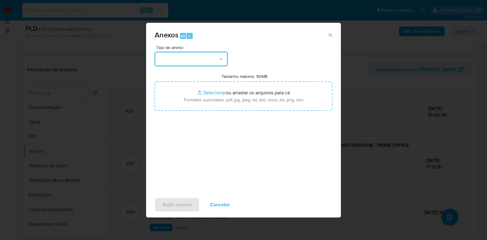
click at [211, 63] on button "button" at bounding box center [191, 59] width 73 height 15
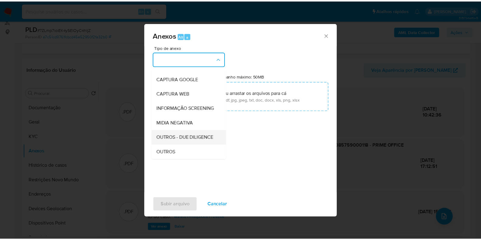
scroll to position [38, 0]
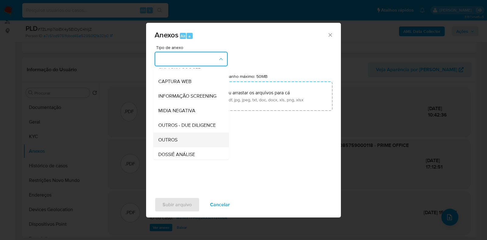
click at [177, 146] on div "OUTROS" at bounding box center [189, 140] width 62 height 15
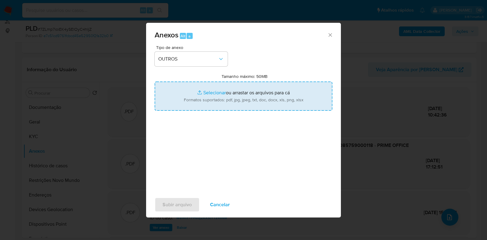
click at [202, 96] on input "Tamanho máximo: 50MB Selecionar arquivos" at bounding box center [244, 96] width 178 height 29
type input "C:\fakepath\Mulan 1479106434_2025_09_01_17_07_18 - Resumen TX.pdf"
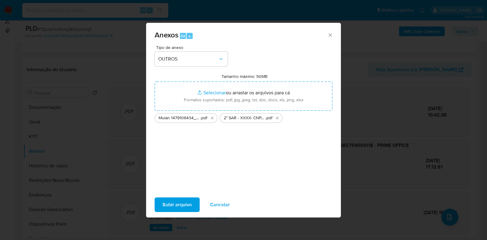
click at [184, 199] on span "Subir arquivo" at bounding box center [176, 204] width 29 height 13
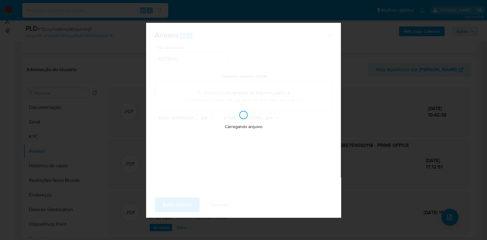
click at [361, 209] on div "Anexos Alt a Tipo de anexo OUTROS Tamanho máximo: 50MB Selecionar arquivos Sele…" at bounding box center [243, 120] width 487 height 240
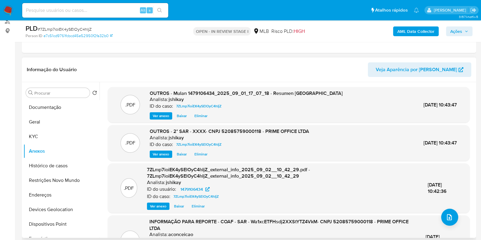
click at [322, 63] on header "Informação do Usuário Veja Aparência por Pessoa" at bounding box center [249, 69] width 445 height 15
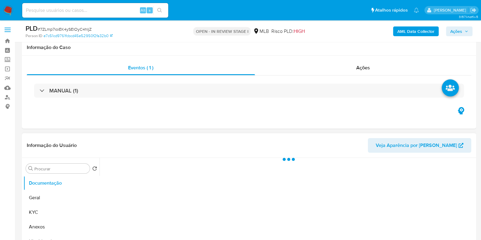
scroll to position [114, 0]
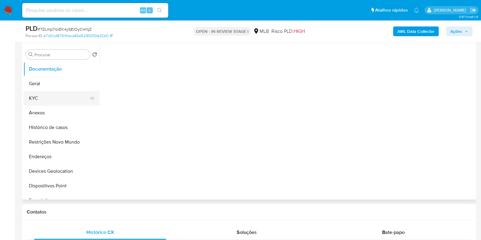
click at [47, 102] on button "KYC" at bounding box center [58, 98] width 71 height 15
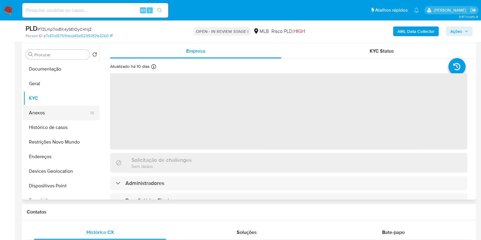
click at [48, 110] on button "Anexos" at bounding box center [58, 113] width 71 height 15
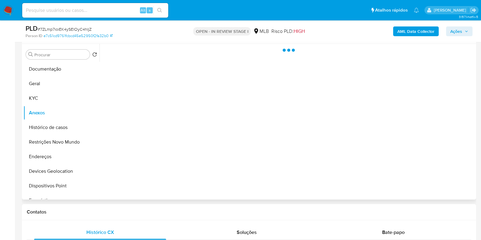
select select "10"
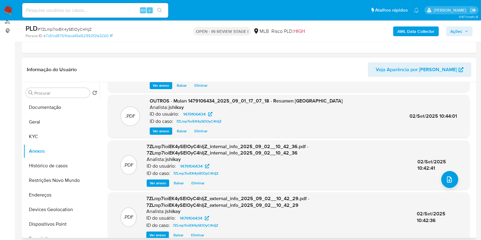
scroll to position [0, 0]
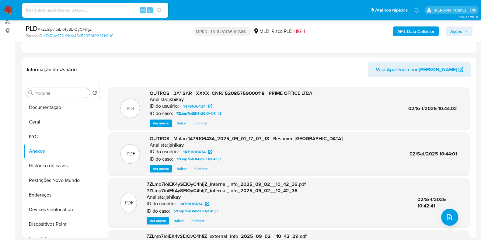
click at [458, 33] on span "Ações" at bounding box center [456, 31] width 12 height 10
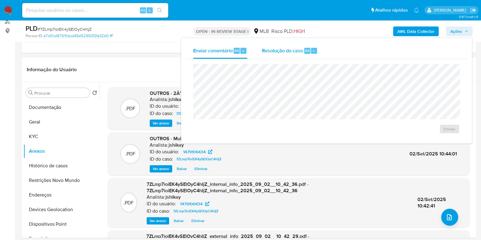
click at [301, 54] on div "Resolução do caso Alt r" at bounding box center [290, 51] width 56 height 16
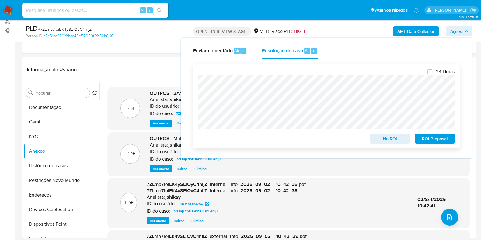
click at [428, 138] on span "ROI Proposal" at bounding box center [435, 138] width 32 height 9
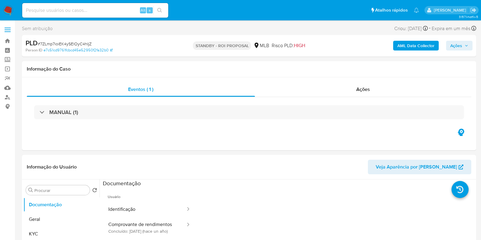
select select "10"
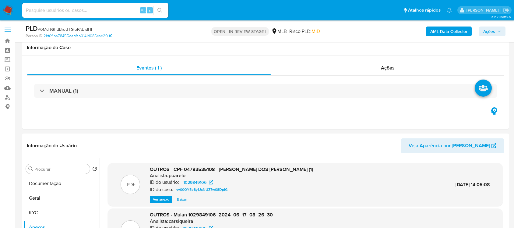
select select "10"
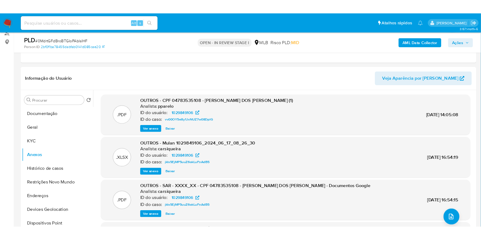
scroll to position [76, 0]
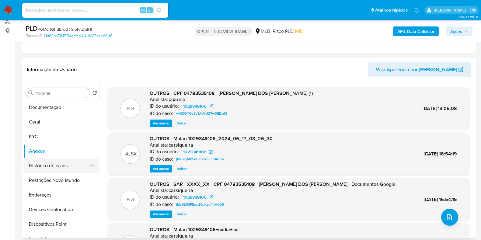
click at [50, 161] on button "Histórico de casos" at bounding box center [58, 166] width 71 height 15
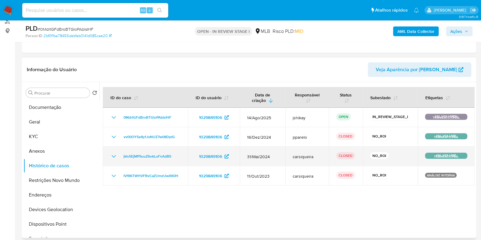
click at [114, 156] on icon "Mostrar/Ocultar" at bounding box center [114, 156] width 4 height 2
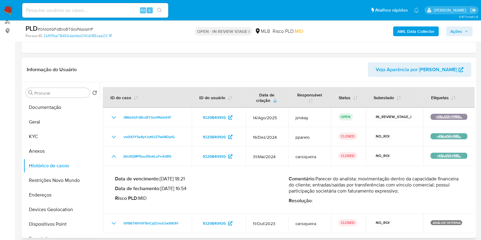
drag, startPoint x: 333, startPoint y: 179, endPoint x: 425, endPoint y: 191, distance: 92.4
click at [423, 191] on p "Comentário : Parecer do analista: movimentação dentro da capacidade financeira …" at bounding box center [376, 185] width 174 height 18
click at [425, 191] on p "Comentário : Parecer do analista: movimentação dentro da capacidade financeira …" at bounding box center [376, 185] width 174 height 18
drag, startPoint x: 424, startPoint y: 191, endPoint x: 283, endPoint y: 178, distance: 142.0
click at [283, 178] on div "Data de vencimento : 15/07/2024 18:21 Data de fechamento : 17/06/2024 16:54 Ris…" at bounding box center [288, 190] width 347 height 38
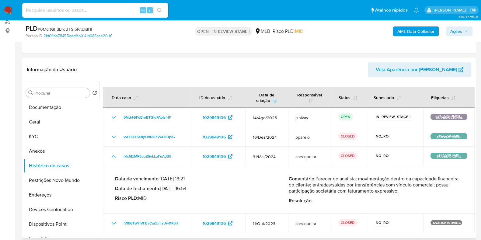
click at [322, 183] on p "Comentário : Parecer do analista: movimentação dentro da capacidade financeira …" at bounding box center [376, 185] width 174 height 18
drag, startPoint x: 334, startPoint y: 180, endPoint x: 417, endPoint y: 192, distance: 83.6
click at [417, 192] on p "Comentário : Parecer do analista: movimentação dentro da capacidade financeira …" at bounding box center [376, 185] width 174 height 18
click at [46, 135] on button "KYC" at bounding box center [58, 136] width 71 height 15
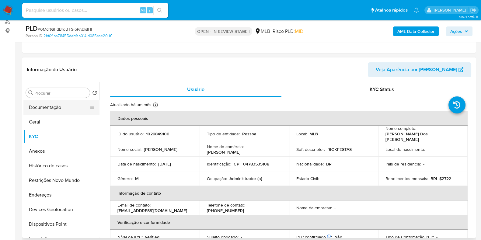
drag, startPoint x: 58, startPoint y: 108, endPoint x: 55, endPoint y: 103, distance: 4.9
click at [58, 107] on button "Documentação" at bounding box center [58, 107] width 71 height 15
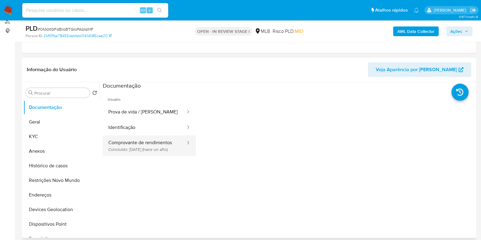
click at [141, 143] on button "Comprovante de rendimentos Concluído: 02/07/2024 (hace un año)" at bounding box center [144, 145] width 83 height 21
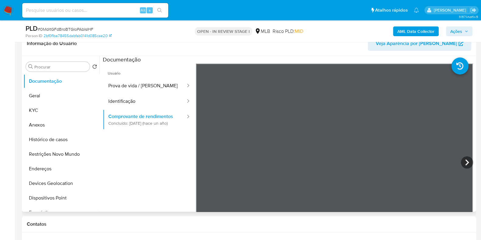
scroll to position [114, 0]
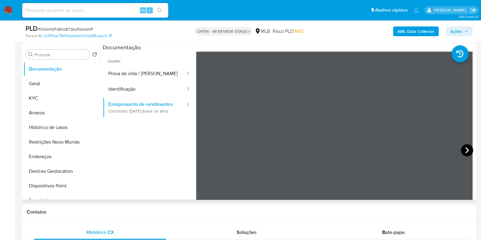
click at [467, 149] on icon at bounding box center [467, 150] width 12 height 12
click at [204, 152] on icon at bounding box center [203, 150] width 12 height 12
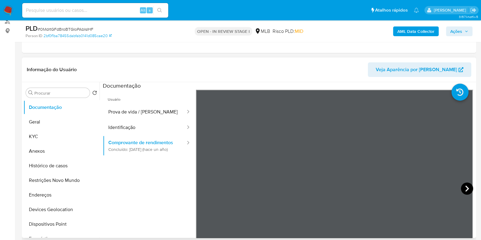
click at [461, 190] on icon at bounding box center [467, 189] width 12 height 12
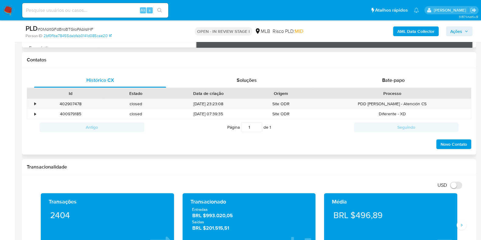
scroll to position [304, 0]
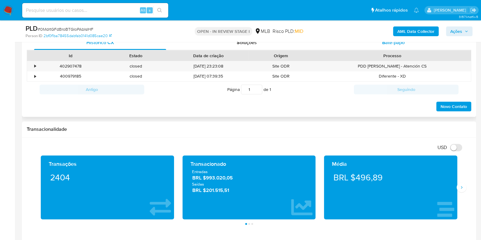
drag, startPoint x: 373, startPoint y: 47, endPoint x: 373, endPoint y: 43, distance: 3.7
click at [373, 45] on div "Bate-papo" at bounding box center [393, 42] width 132 height 15
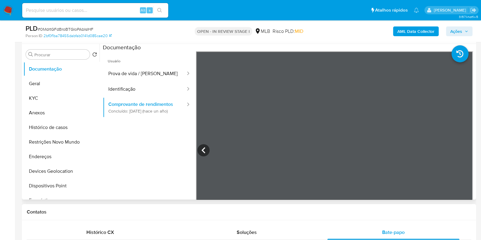
scroll to position [114, 0]
click at [53, 100] on button "KYC" at bounding box center [58, 98] width 71 height 15
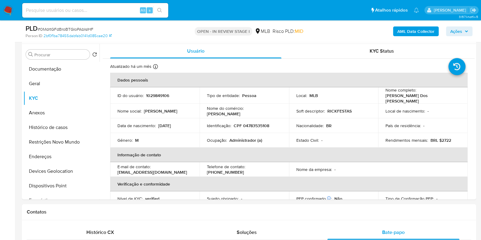
click at [242, 138] on p "Administrador (a)" at bounding box center [245, 140] width 33 height 5
copy p "Administrador"
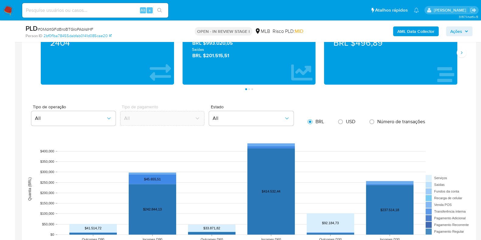
scroll to position [532, 0]
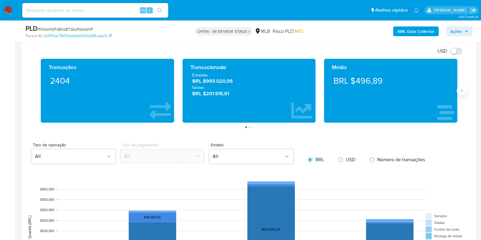
click at [460, 91] on icon "Siguiente" at bounding box center [461, 90] width 5 height 5
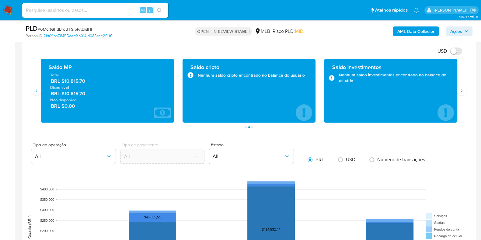
scroll to position [494, 0]
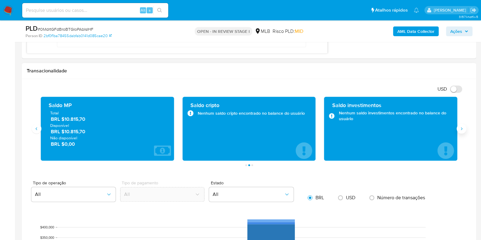
click at [461, 127] on icon "Siguiente" at bounding box center [461, 128] width 5 height 5
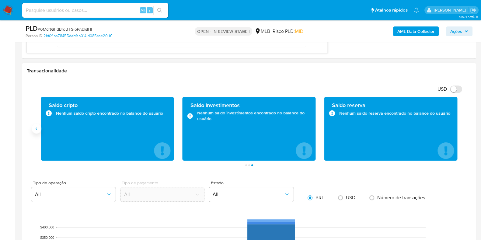
click at [39, 128] on button "Anterior" at bounding box center [37, 129] width 10 height 10
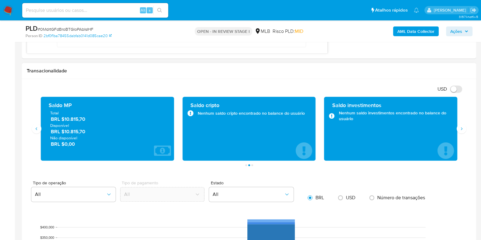
drag, startPoint x: 87, startPoint y: 131, endPoint x: 65, endPoint y: 131, distance: 22.2
click at [65, 131] on span "BRL $10.815,70" at bounding box center [108, 131] width 114 height 7
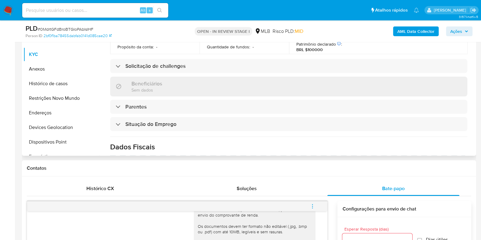
scroll to position [114, 0]
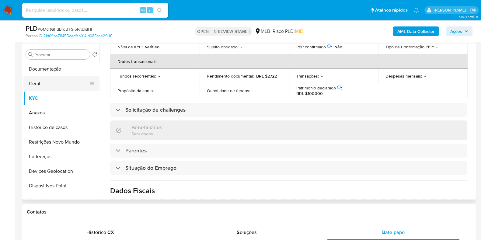
click at [41, 83] on button "Geral" at bounding box center [58, 83] width 71 height 15
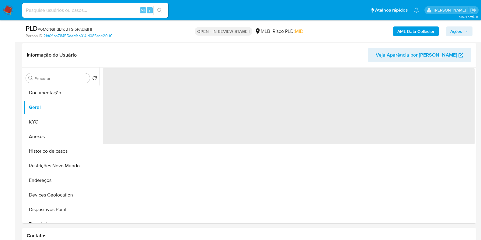
scroll to position [95, 0]
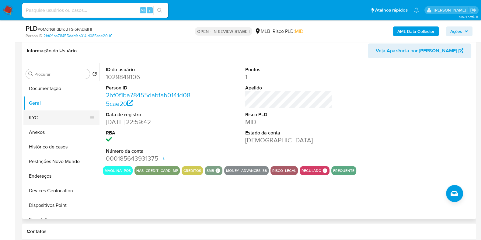
click at [46, 121] on button "KYC" at bounding box center [58, 117] width 71 height 15
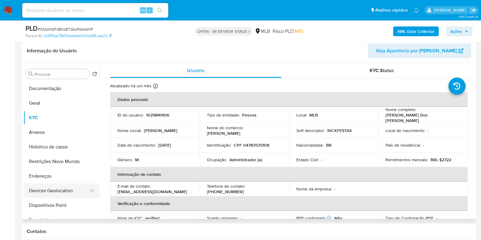
drag, startPoint x: 55, startPoint y: 200, endPoint x: 55, endPoint y: 186, distance: 14.6
click at [55, 201] on button "Dispositivos Point" at bounding box center [61, 205] width 76 height 15
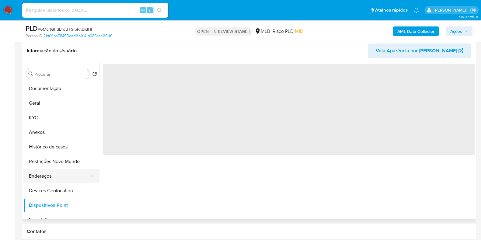
click at [56, 178] on button "Endereços" at bounding box center [58, 176] width 71 height 15
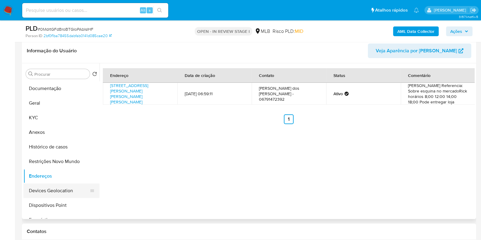
click at [59, 185] on button "Devices Geolocation" at bounding box center [58, 190] width 71 height 15
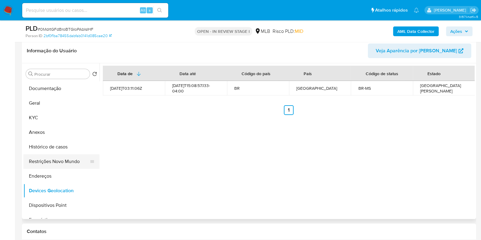
click at [57, 163] on button "Restrições Novo Mundo" at bounding box center [58, 161] width 71 height 15
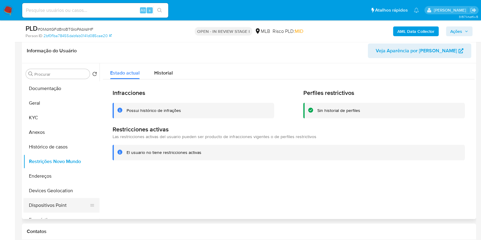
click at [63, 203] on button "Dispositivos Point" at bounding box center [58, 205] width 71 height 15
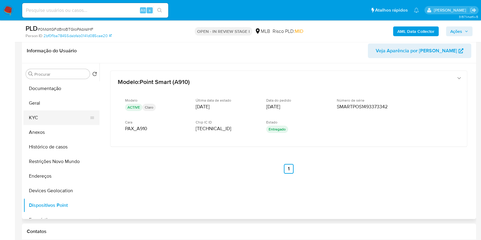
click at [47, 117] on button "KYC" at bounding box center [58, 117] width 71 height 15
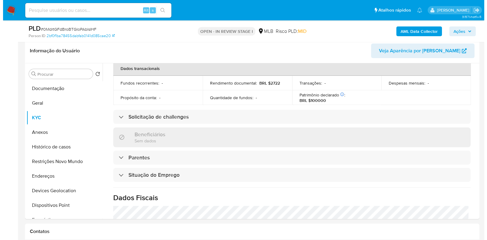
scroll to position [264, 0]
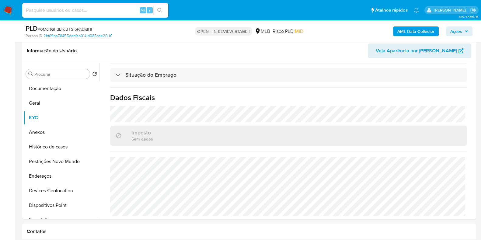
click at [401, 33] on b "AML Data Collector" at bounding box center [415, 31] width 37 height 10
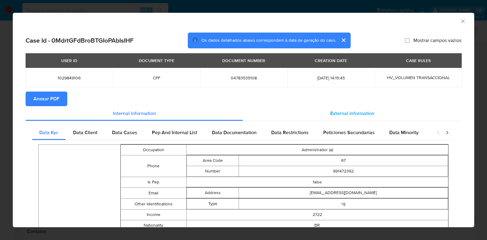
click at [322, 113] on div "External information" at bounding box center [352, 113] width 218 height 15
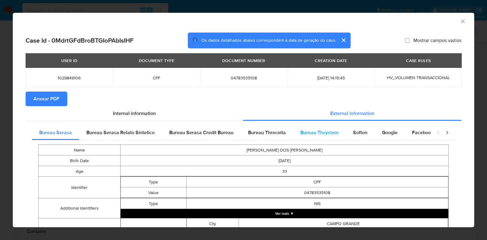
click at [316, 128] on div "Bureau Thsystem" at bounding box center [319, 132] width 53 height 15
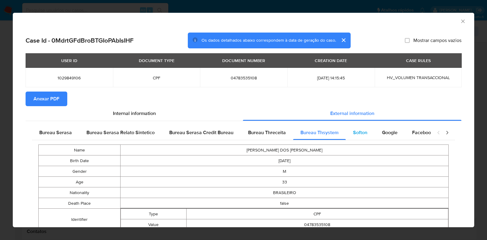
click at [353, 131] on span "Softon" at bounding box center [360, 132] width 14 height 7
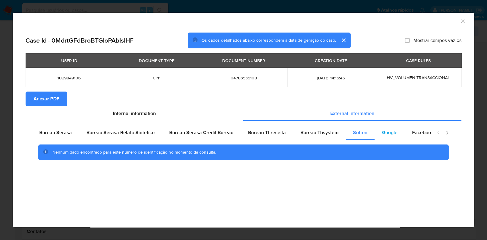
click at [382, 132] on span "Google" at bounding box center [390, 132] width 16 height 7
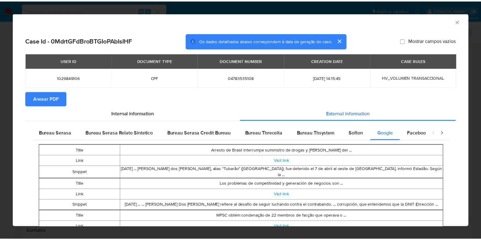
scroll to position [37, 0]
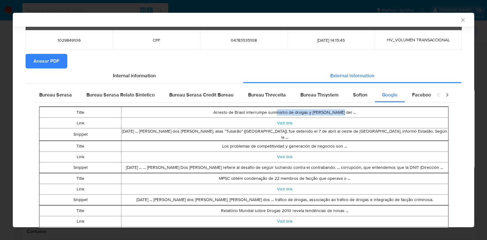
drag, startPoint x: 284, startPoint y: 115, endPoint x: 344, endPoint y: 114, distance: 59.0
click at [344, 114] on td "Arresto de Brasil interrumpe suministro de drogas y armas del ..." at bounding box center [284, 112] width 327 height 11
click at [58, 61] on span "Anexar PDF" at bounding box center [46, 60] width 26 height 13
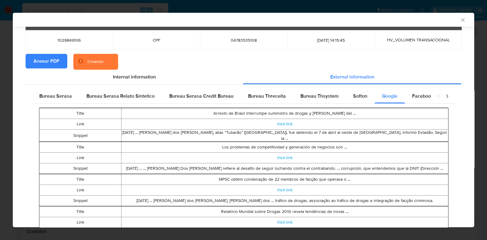
click at [460, 21] on icon "Fechar a janela" at bounding box center [463, 20] width 6 height 6
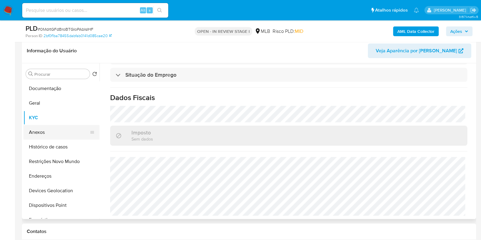
click at [31, 133] on button "Anexos" at bounding box center [58, 132] width 71 height 15
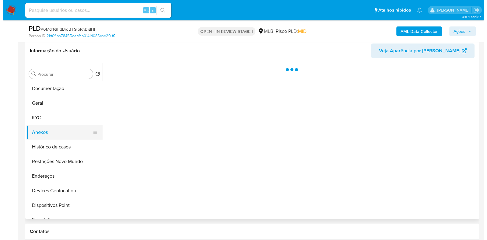
scroll to position [0, 0]
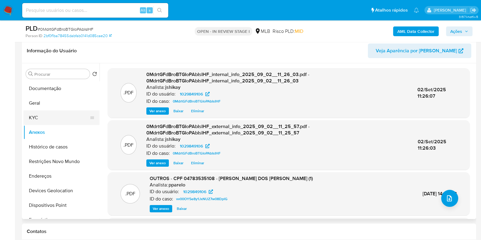
drag, startPoint x: 52, startPoint y: 122, endPoint x: 54, endPoint y: 118, distance: 4.5
click at [53, 122] on button "KYC" at bounding box center [58, 117] width 71 height 15
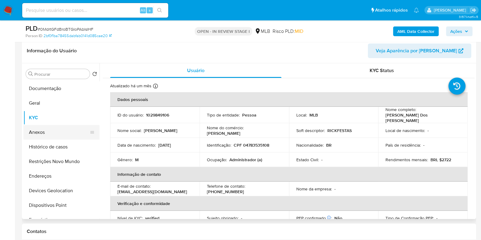
click at [48, 131] on button "Anexos" at bounding box center [58, 132] width 71 height 15
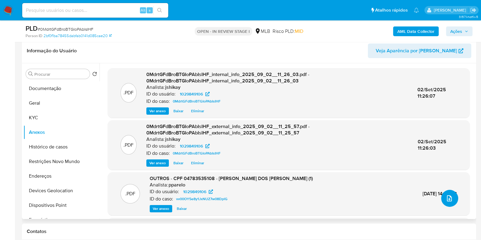
click at [447, 198] on icon "upload-file" at bounding box center [449, 198] width 7 height 7
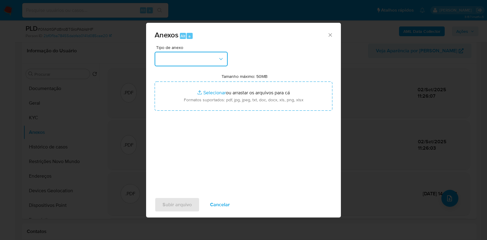
click at [196, 61] on button "button" at bounding box center [191, 59] width 73 height 15
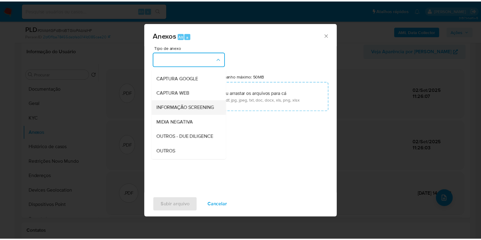
scroll to position [38, 0]
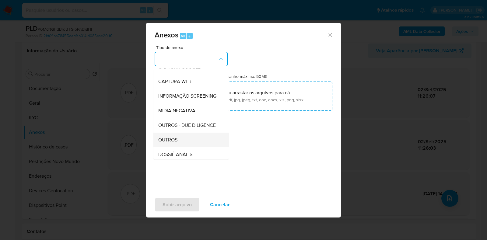
click at [182, 147] on div "OUTROS" at bounding box center [189, 140] width 62 height 15
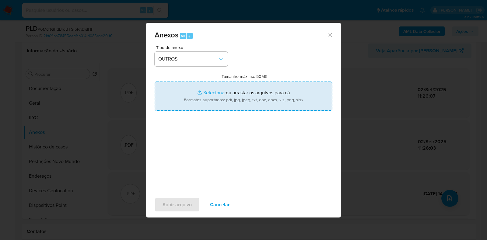
click at [215, 89] on input "Tamanho máximo: 50MB Selecionar arquivos" at bounding box center [244, 96] width 178 height 29
type input "C:\fakepath\Mulan 1029849106_2025_09_01_17_10_50 - Resumen TX.pdf"
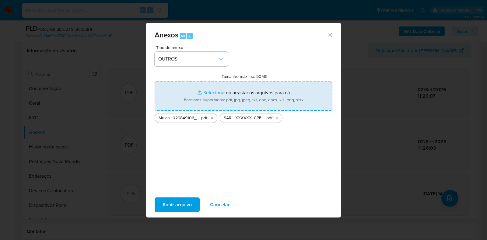
click at [187, 201] on span "Subir arquivo" at bounding box center [176, 204] width 29 height 13
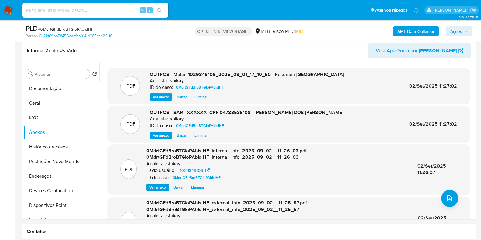
click at [459, 30] on span "Ações" at bounding box center [456, 31] width 12 height 10
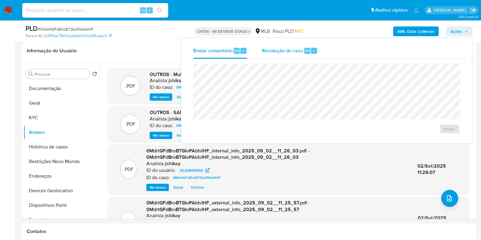
click at [300, 47] on span "Resolução do caso" at bounding box center [282, 50] width 41 height 7
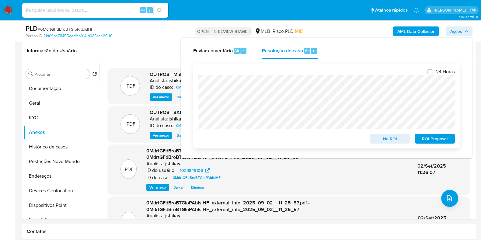
scroll to position [0, 0]
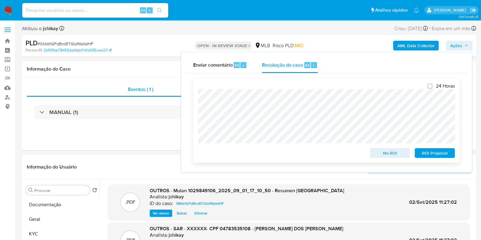
click at [421, 154] on span "ROI Proposal" at bounding box center [435, 153] width 32 height 9
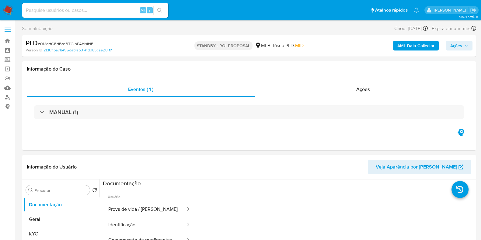
select select "10"
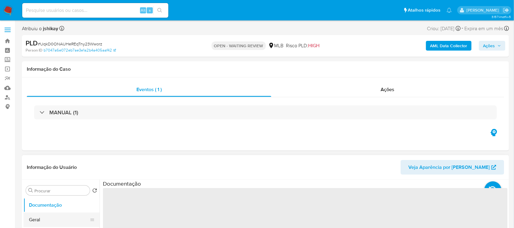
click at [58, 216] on button "Geral" at bounding box center [58, 219] width 71 height 15
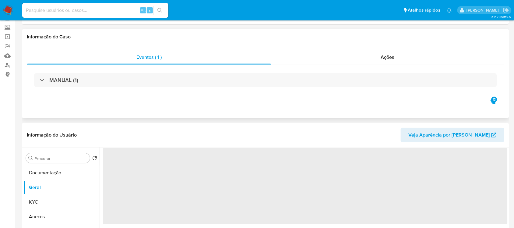
select select "10"
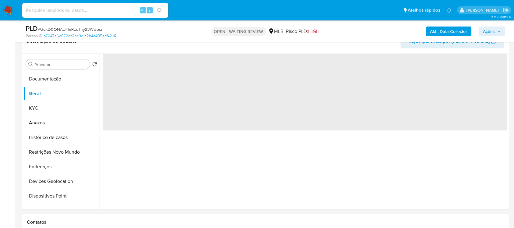
scroll to position [114, 0]
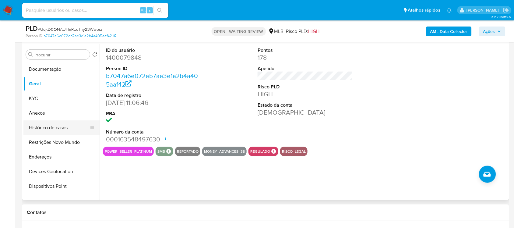
click at [41, 120] on button "Histórico de casos" at bounding box center [58, 127] width 71 height 15
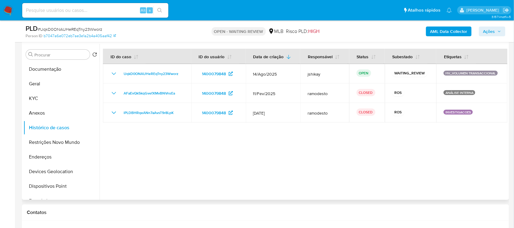
scroll to position [76, 0]
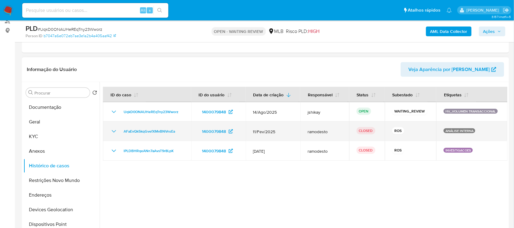
click at [110, 133] on icon "Mostrar/Ocultar" at bounding box center [113, 130] width 7 height 7
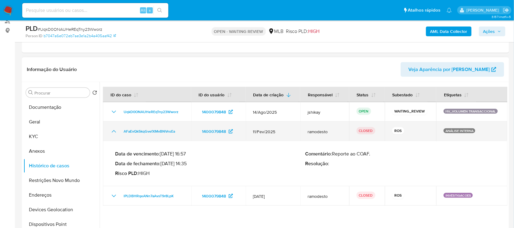
click at [114, 129] on icon "Mostrar/Ocultar" at bounding box center [113, 130] width 7 height 7
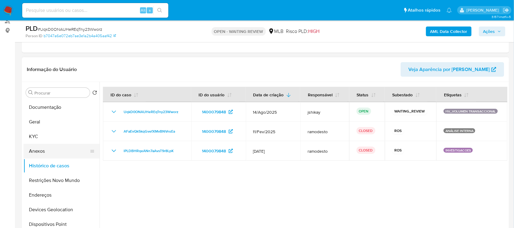
click at [46, 146] on button "Anexos" at bounding box center [58, 151] width 71 height 15
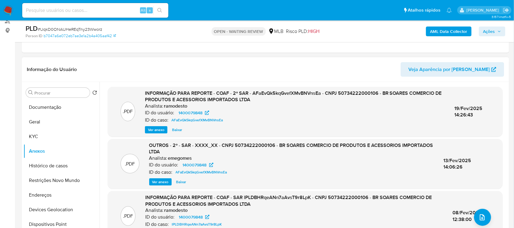
click at [152, 129] on span "Ver anexo" at bounding box center [156, 130] width 16 height 6
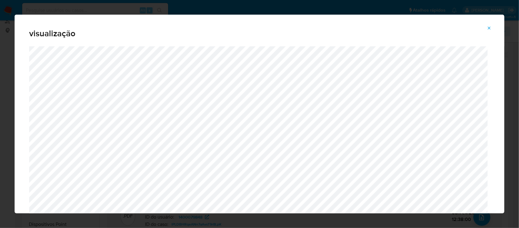
click at [490, 28] on icon "Attachment preview" at bounding box center [489, 27] width 3 height 3
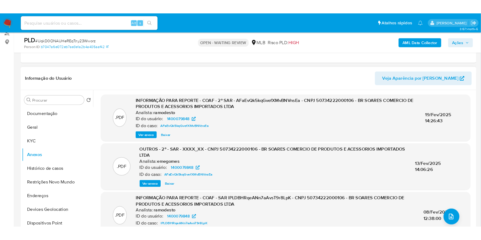
scroll to position [76, 0]
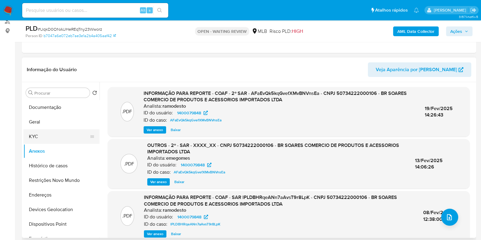
click at [41, 132] on button "KYC" at bounding box center [58, 136] width 71 height 15
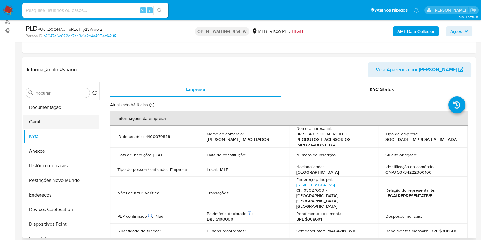
click at [51, 115] on button "Geral" at bounding box center [58, 122] width 71 height 15
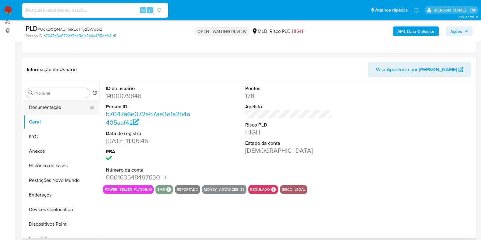
click at [49, 107] on button "Documentação" at bounding box center [58, 107] width 71 height 15
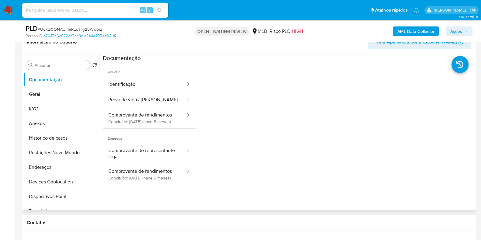
scroll to position [152, 0]
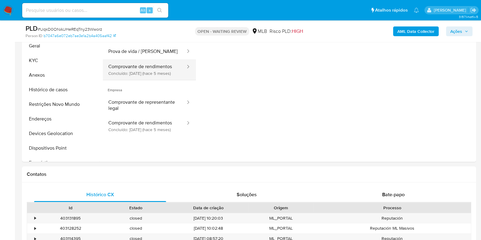
click at [149, 72] on button "Comprovante de rendimentos Concluído: [DATE] (hace 5 meses)" at bounding box center [144, 69] width 83 height 21
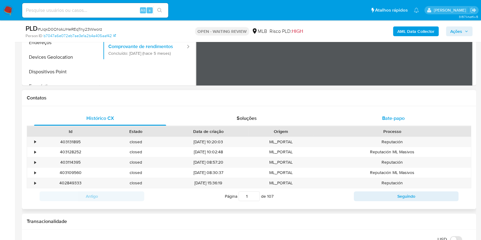
click at [388, 118] on span "Bate-papo" at bounding box center [393, 118] width 23 height 7
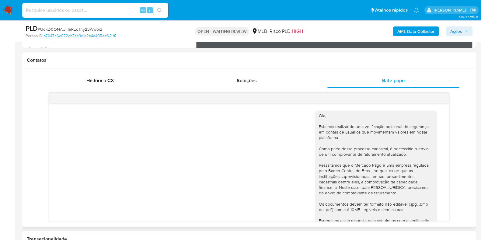
scroll to position [99, 0]
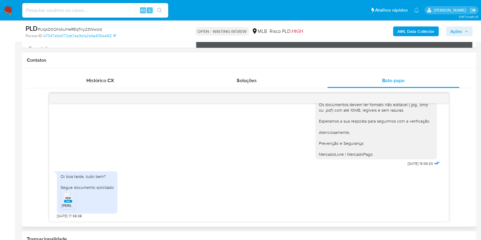
click at [65, 200] on rect at bounding box center [68, 201] width 8 height 3
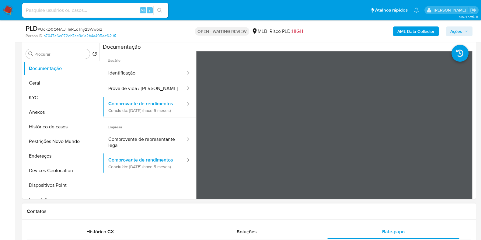
scroll to position [114, 0]
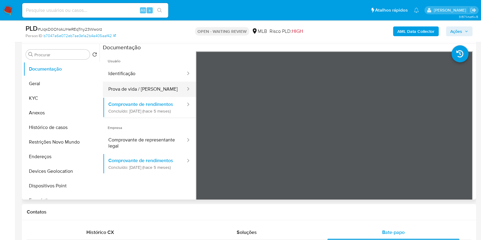
click at [146, 86] on button "Prova de vida / [PERSON_NAME]" at bounding box center [144, 90] width 83 height 16
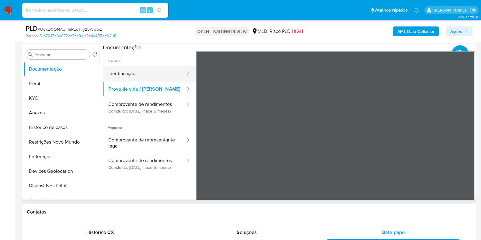
click at [152, 80] on button "Identificação" at bounding box center [144, 74] width 83 height 16
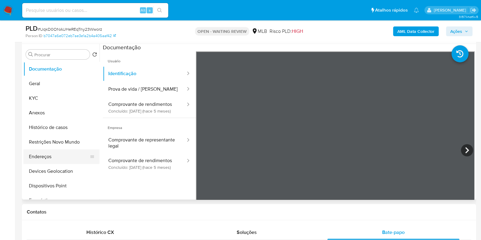
scroll to position [76, 0]
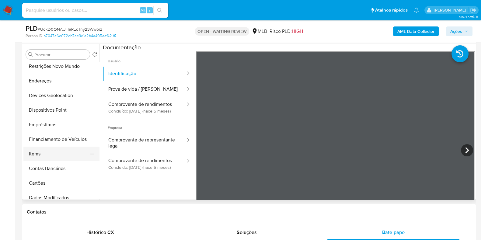
click at [54, 152] on button "Items" at bounding box center [58, 154] width 71 height 15
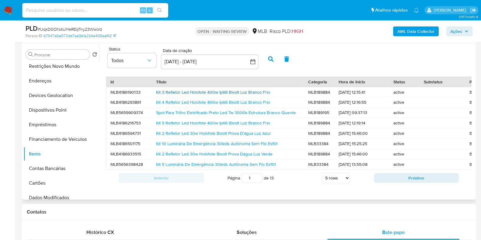
click at [202, 90] on link "Kit 3 Refletor Led Holofote 400w Ip66 Bivolt Luz Branco Frio" at bounding box center [213, 92] width 114 height 6
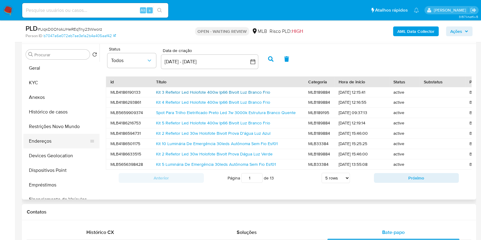
scroll to position [0, 0]
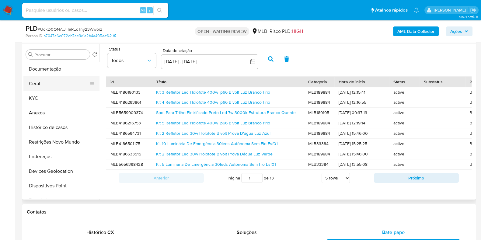
click at [52, 82] on button "Geral" at bounding box center [58, 83] width 71 height 15
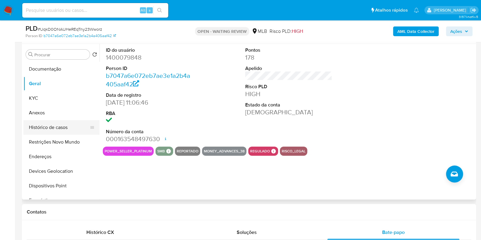
click at [67, 133] on button "Histórico de casos" at bounding box center [58, 127] width 71 height 15
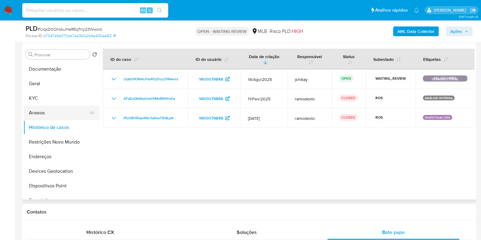
click at [62, 116] on button "Anexos" at bounding box center [58, 113] width 71 height 15
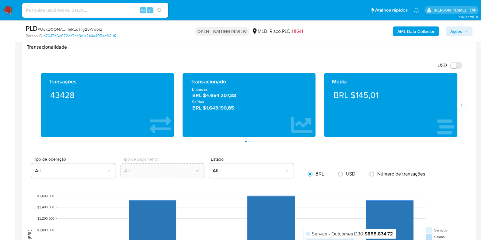
scroll to position [418, 0]
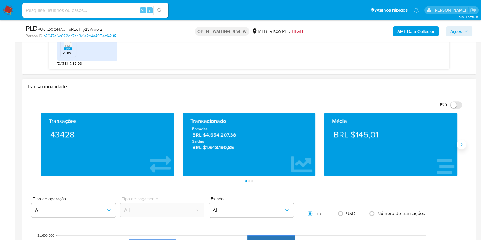
click at [460, 144] on icon "Siguiente" at bounding box center [461, 144] width 5 height 5
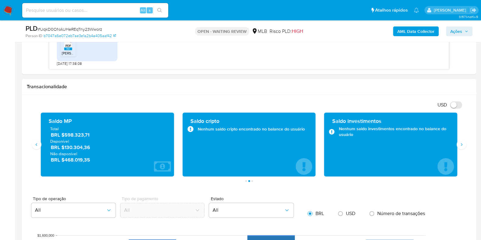
drag, startPoint x: 91, startPoint y: 149, endPoint x: 64, endPoint y: 149, distance: 27.1
click at [64, 149] on span "BRL $130.304,36" at bounding box center [108, 147] width 114 height 7
click at [462, 145] on icon "Siguiente" at bounding box center [461, 144] width 5 height 5
